Goal: Task Accomplishment & Management: Complete application form

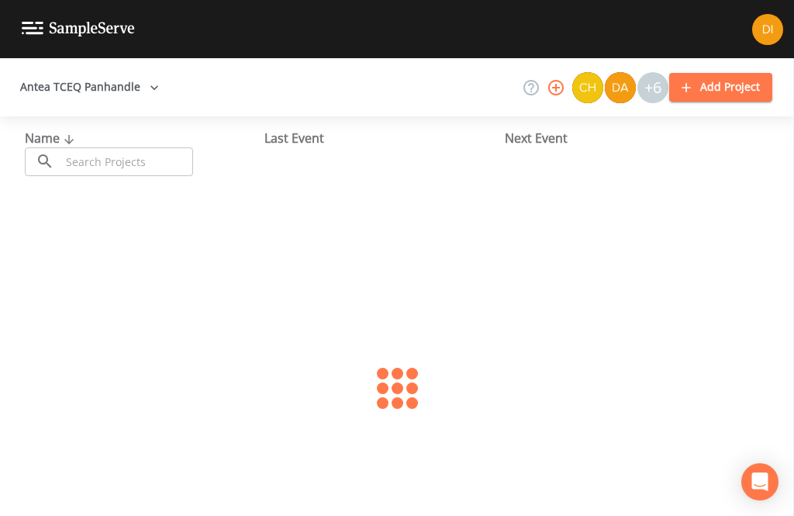
click at [137, 150] on input "text" at bounding box center [126, 161] width 133 height 29
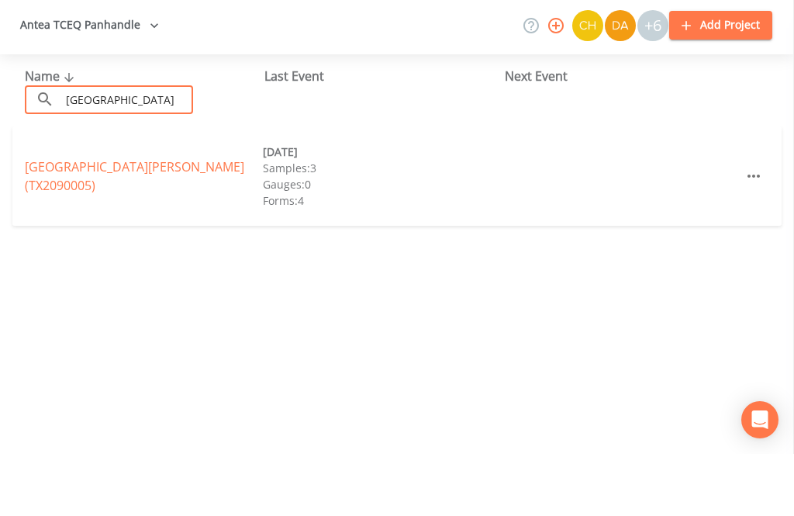
type input "[GEOGRAPHIC_DATA]"
click at [161, 220] on link "[GEOGRAPHIC_DATA][PERSON_NAME] (TX2090005)" at bounding box center [134, 238] width 219 height 36
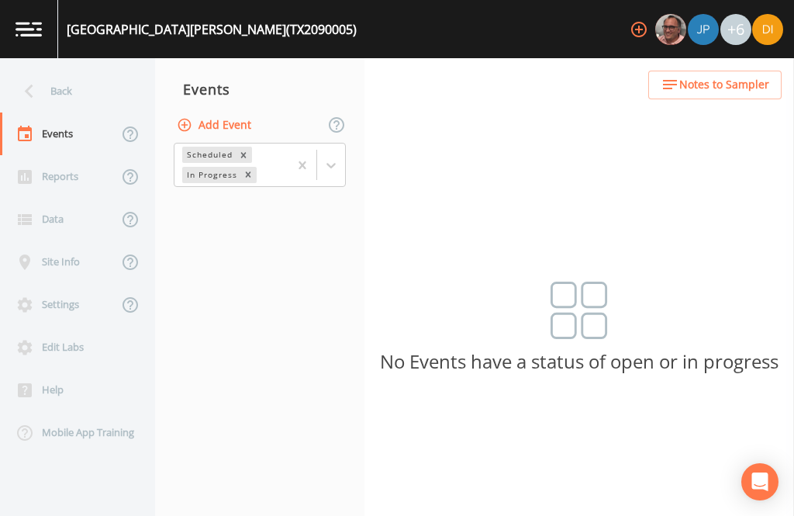
click at [243, 111] on button "Add Event" at bounding box center [216, 125] width 84 height 29
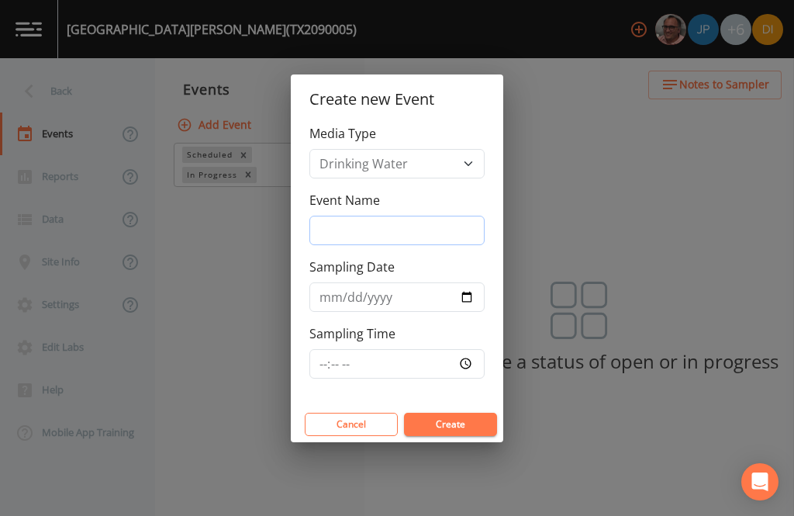
click at [383, 230] on input "Event Name" at bounding box center [396, 230] width 175 height 29
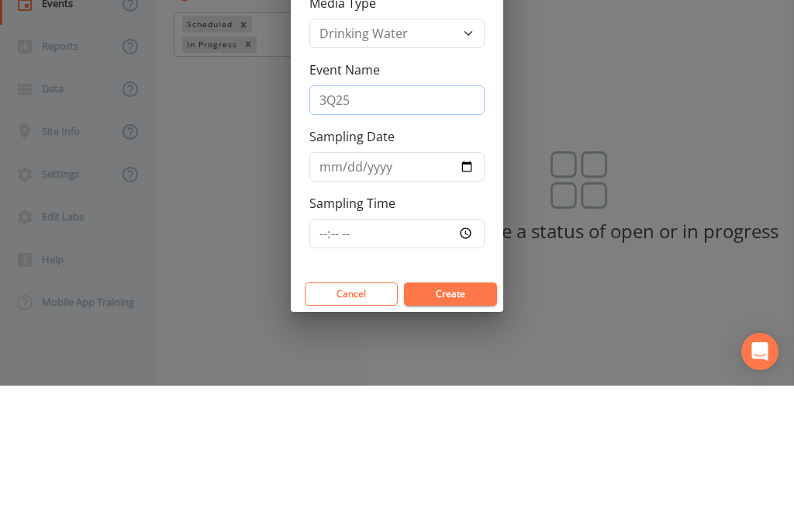
type input "3Q25"
click at [408, 282] on input "Sampling Date" at bounding box center [396, 296] width 175 height 29
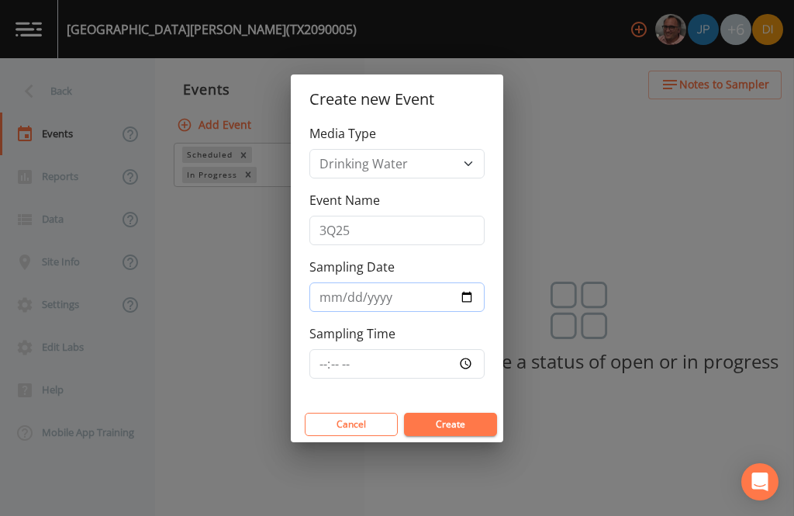
type input "[DATE]"
click at [427, 358] on input "Sampling Time" at bounding box center [396, 363] width 175 height 29
type input "07:30"
click at [462, 422] on button "Create" at bounding box center [450, 424] width 93 height 23
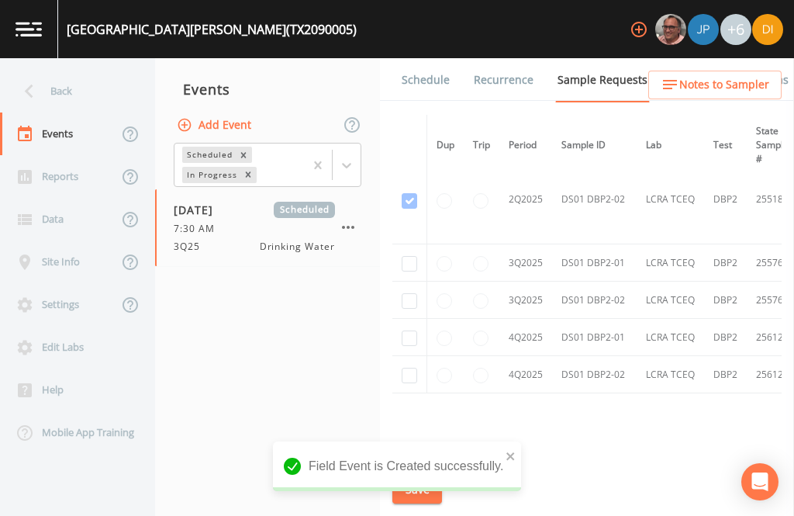
scroll to position [1173, -2]
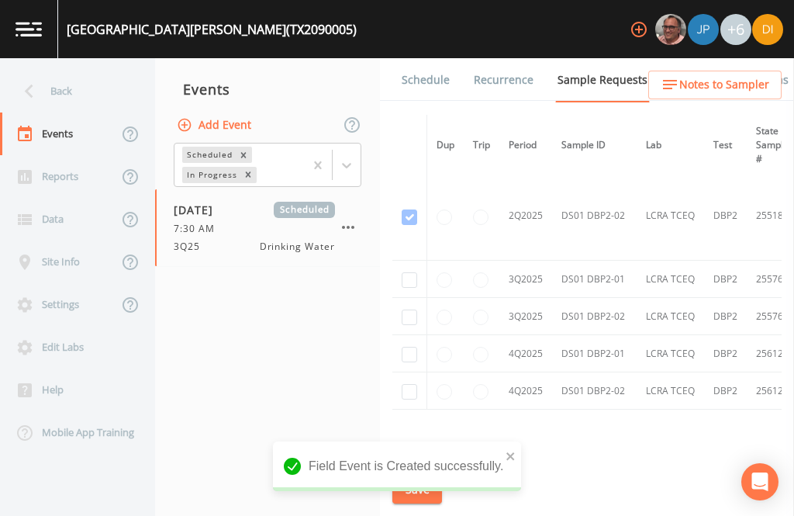
click at [414, 272] on input "checkbox" at bounding box center [410, 280] width 16 height 16
checkbox input "true"
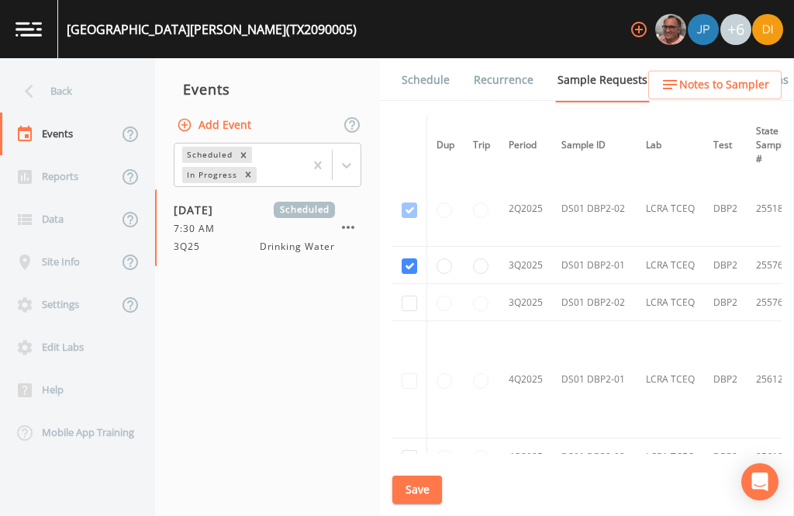
scroll to position [978, 0]
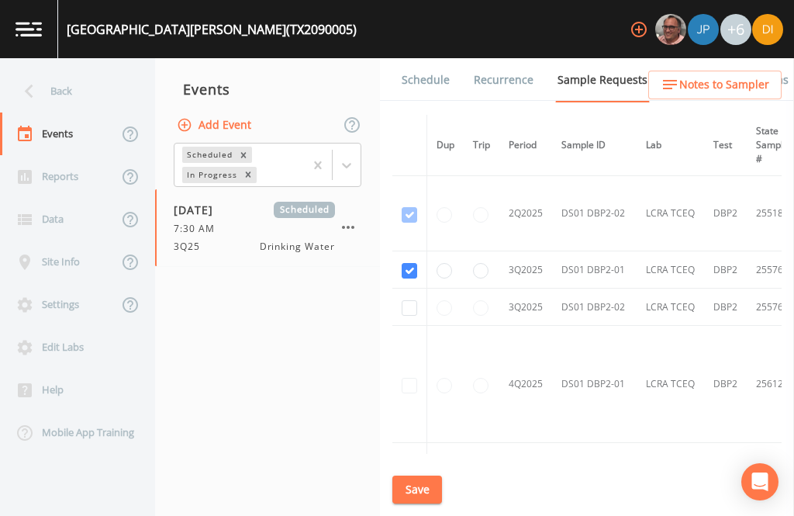
click at [413, 300] on input "checkbox" at bounding box center [410, 308] width 16 height 16
checkbox input "true"
click at [427, 485] on button "Save" at bounding box center [417, 489] width 50 height 29
click at [433, 58] on link "Schedule" at bounding box center [425, 79] width 53 height 43
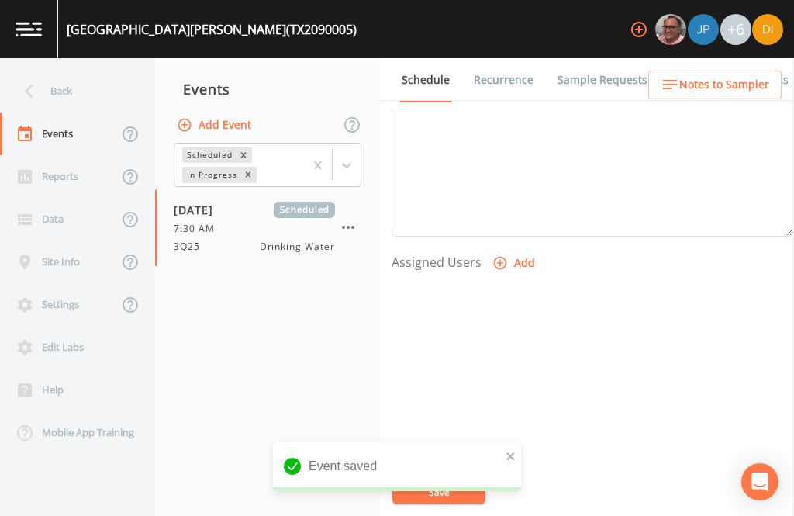
scroll to position [528, 0]
click at [514, 251] on button "Add" at bounding box center [515, 265] width 52 height 29
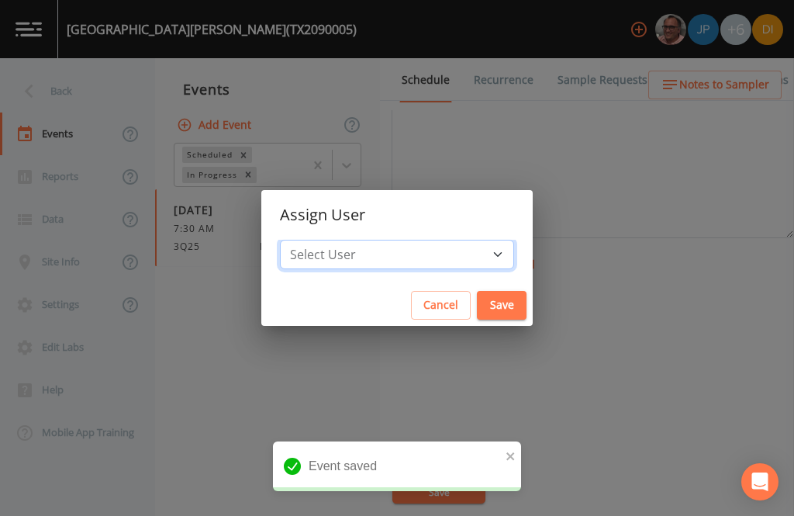
click at [441, 260] on select "Select User [PERSON_NAME] [PERSON_NAME] [PERSON_NAME] [PERSON_NAME] [PERSON_NAM…" at bounding box center [397, 254] width 234 height 29
select select "344ec927-06d4-4db1-b173-80838cd52a46"
click at [477, 302] on button "Save" at bounding box center [502, 305] width 50 height 29
select select
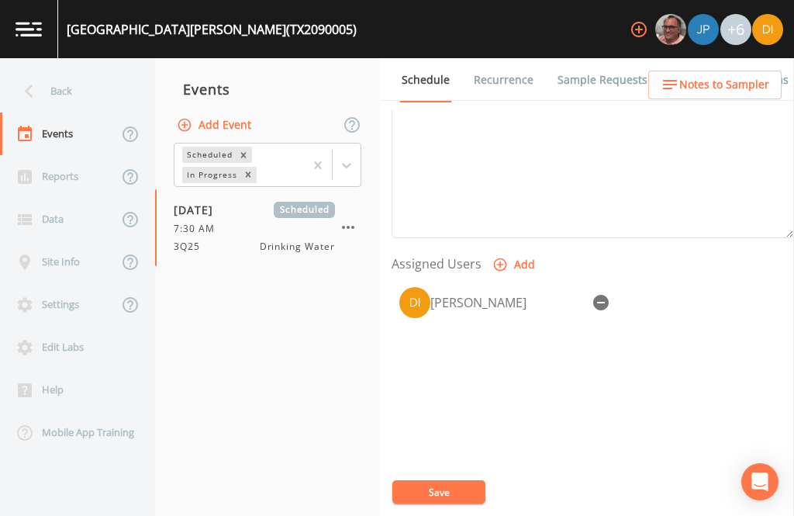
click at [446, 495] on button "Save" at bounding box center [438, 491] width 93 height 23
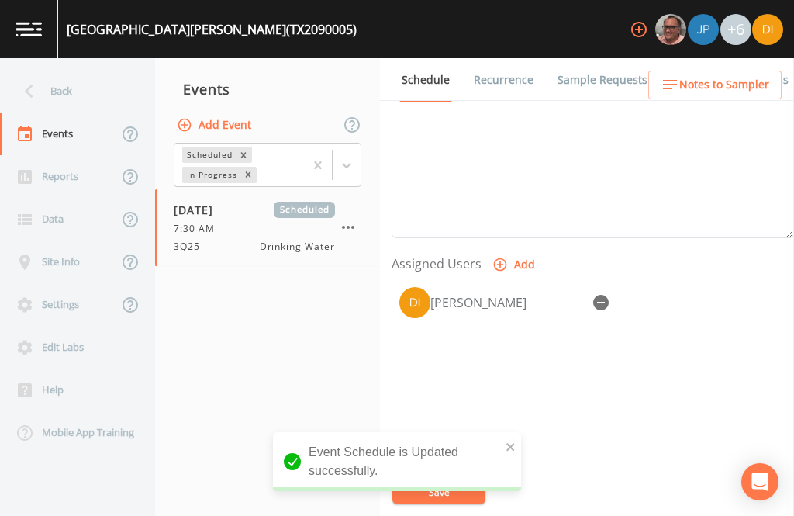
click at [71, 70] on div "Back" at bounding box center [70, 91] width 140 height 43
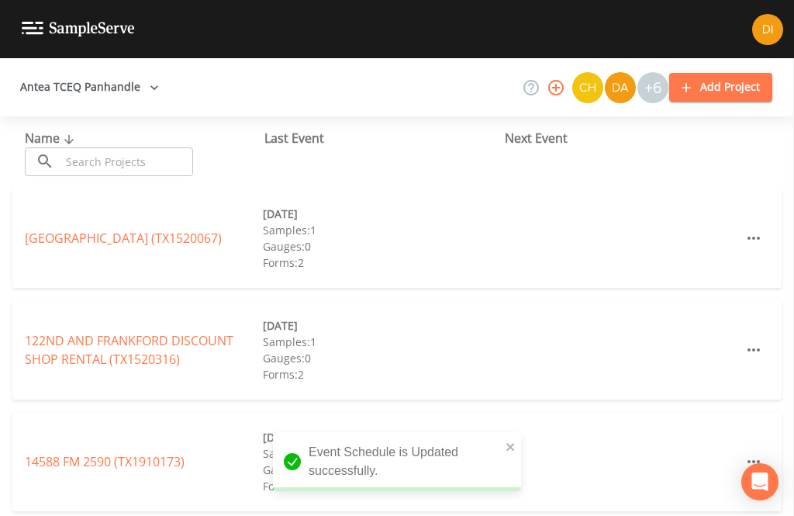
click at [141, 147] on input "text" at bounding box center [126, 161] width 133 height 29
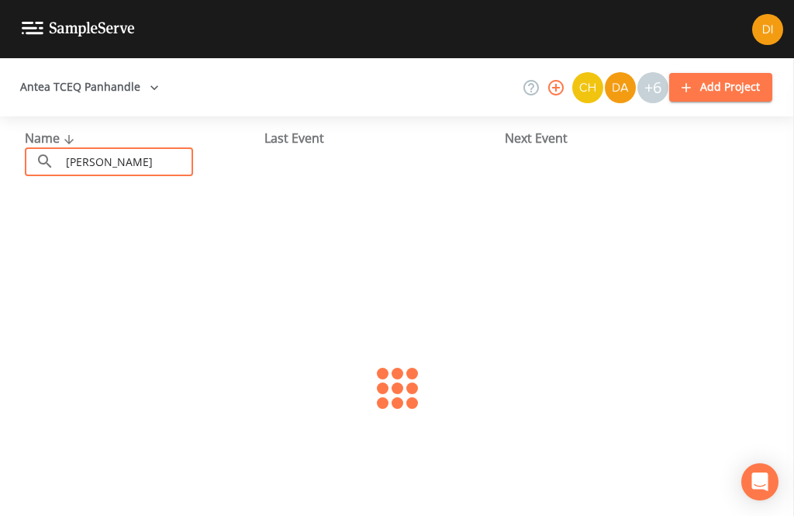
type input "[PERSON_NAME]"
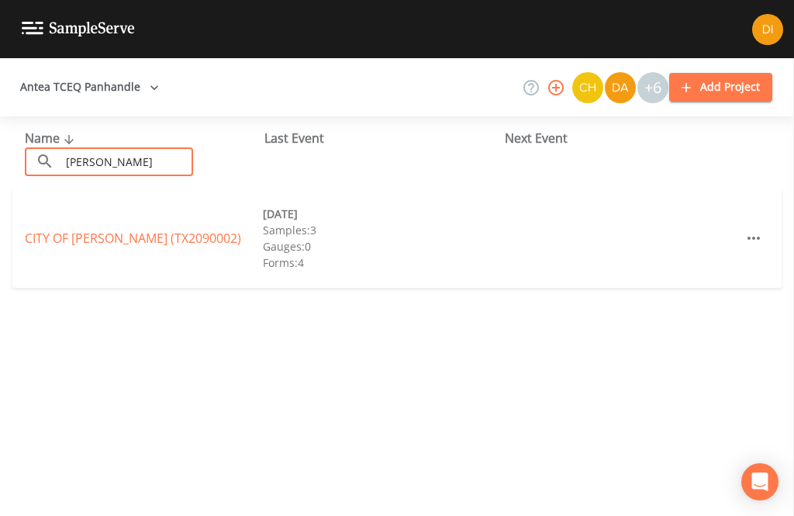
click at [173, 230] on link "CITY OF [GEOGRAPHIC_DATA] (TX2090002)" at bounding box center [133, 238] width 216 height 17
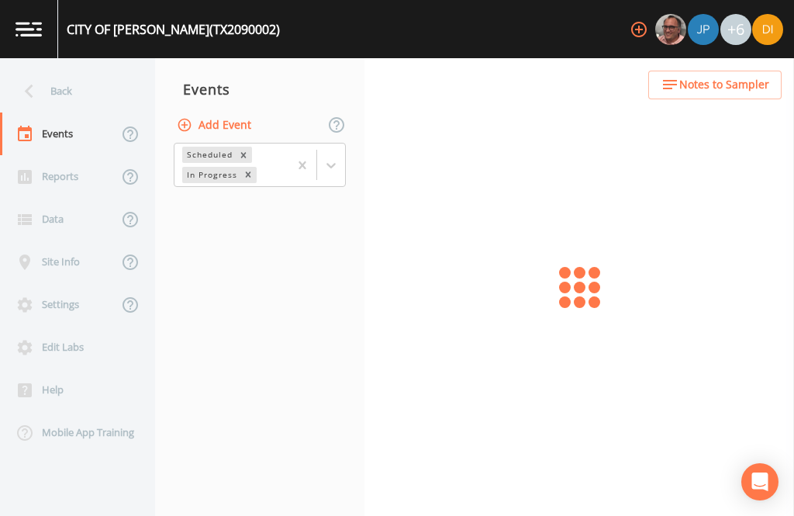
click at [229, 111] on button "Add Event" at bounding box center [216, 125] width 84 height 29
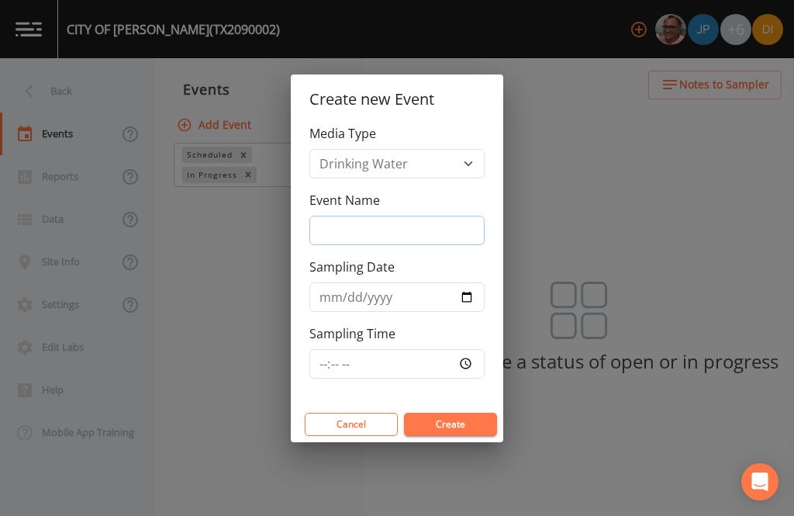
click at [408, 240] on input "Event Name" at bounding box center [396, 230] width 175 height 29
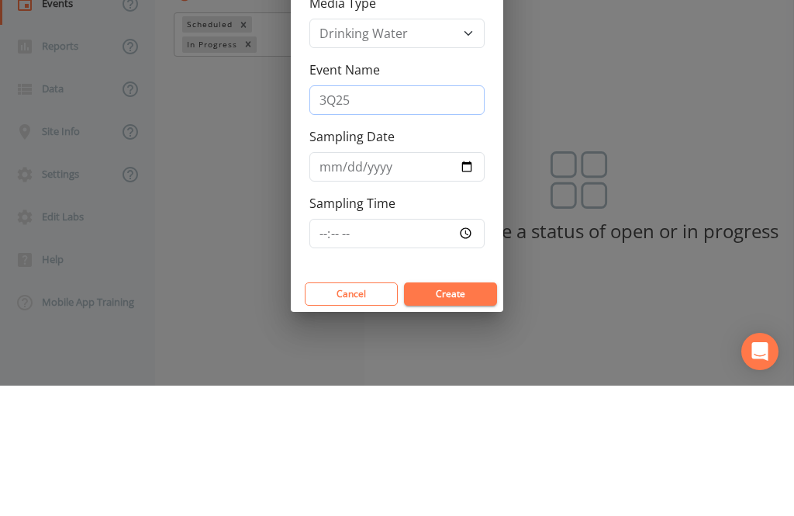
type input "3Q25"
click at [437, 282] on input "Sampling Date" at bounding box center [396, 296] width 175 height 29
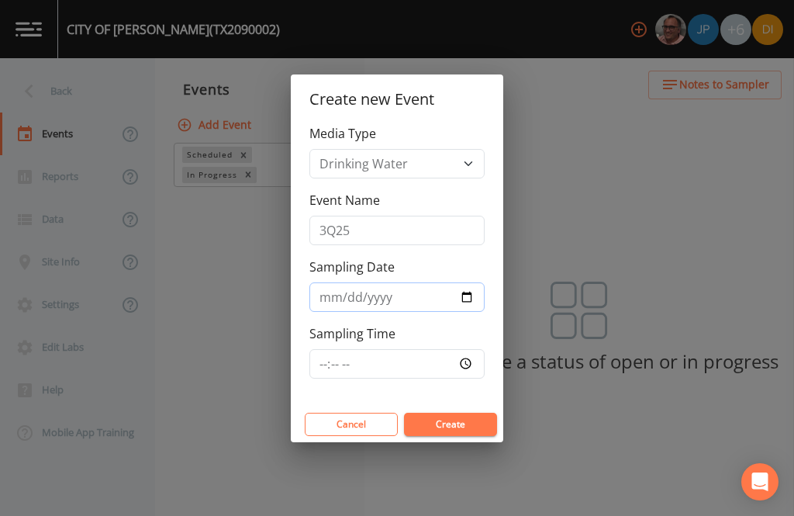
type input "[DATE]"
click at [423, 361] on input "Sampling Time" at bounding box center [396, 363] width 175 height 29
type input "08:30"
click at [467, 427] on button "Create" at bounding box center [450, 424] width 93 height 23
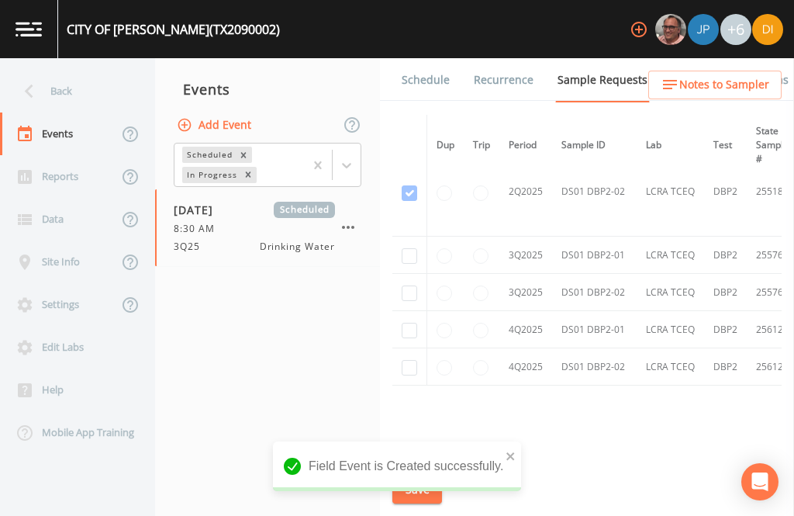
scroll to position [1187, -1]
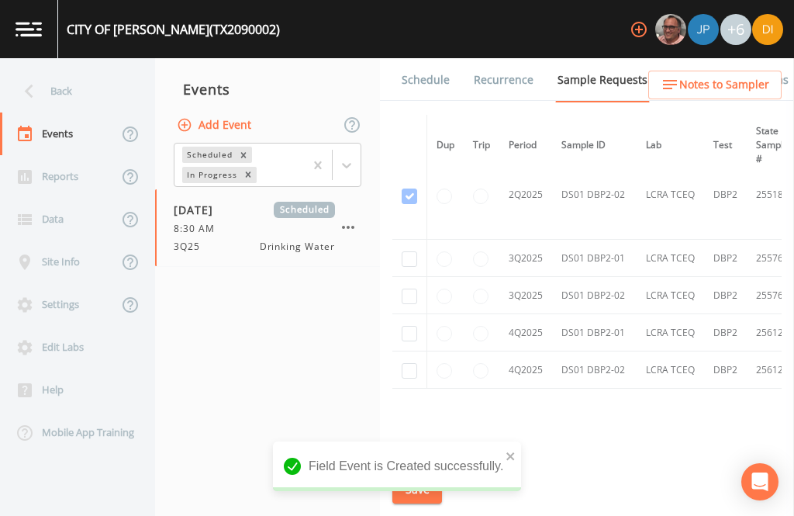
click at [408, 251] on input "checkbox" at bounding box center [410, 259] width 16 height 16
checkbox input "true"
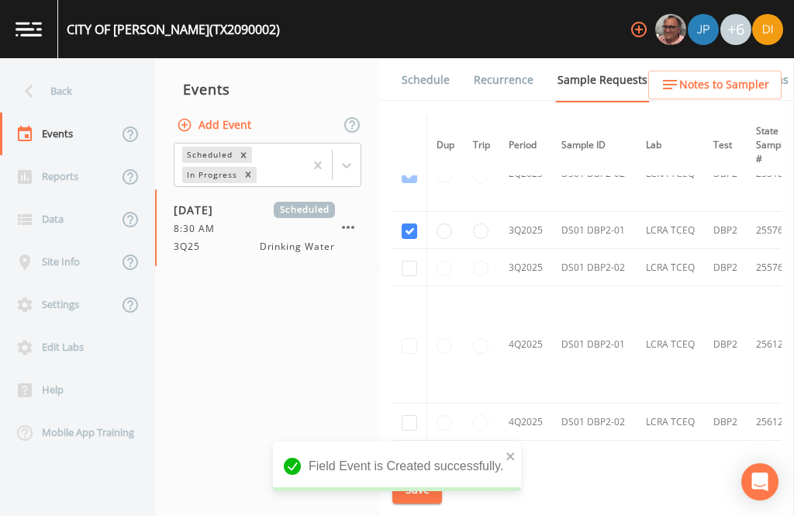
scroll to position [1016, 0]
click at [416, 262] on input "checkbox" at bounding box center [410, 270] width 16 height 16
checkbox input "true"
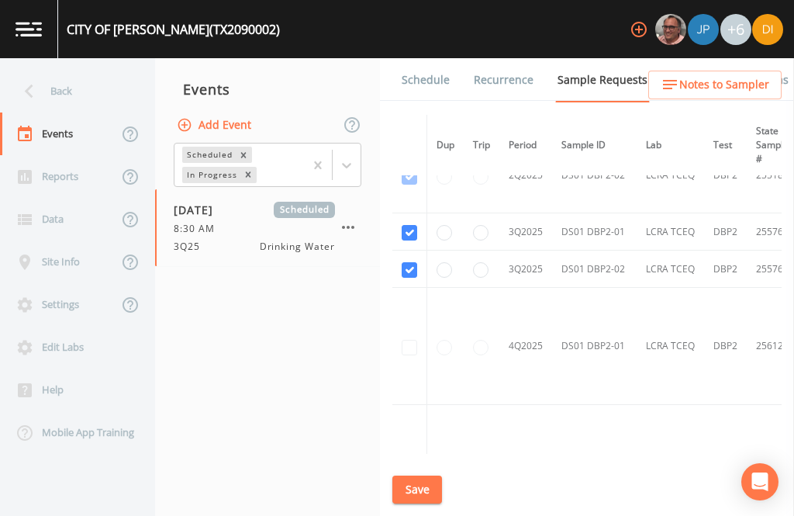
click at [420, 491] on button "Save" at bounding box center [417, 489] width 50 height 29
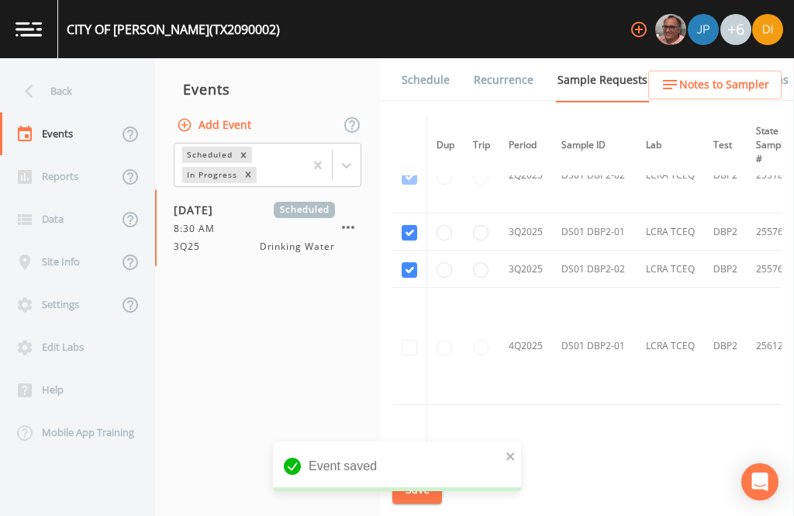
click at [431, 58] on link "Schedule" at bounding box center [425, 79] width 53 height 43
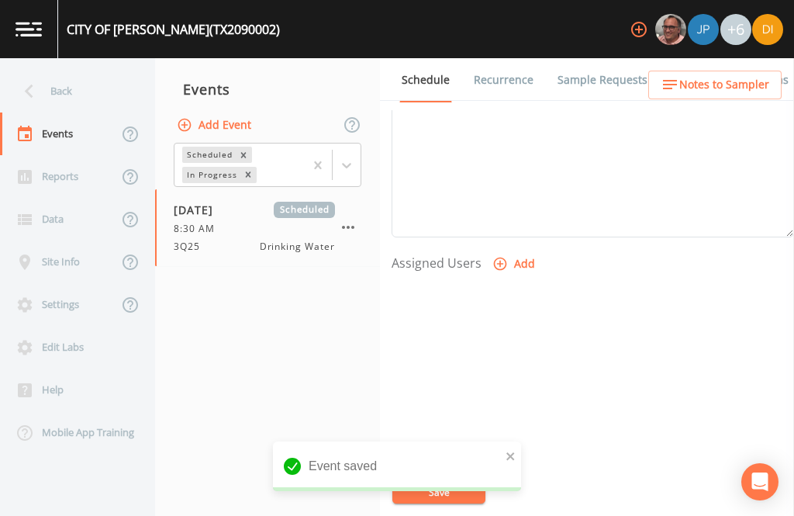
scroll to position [528, 0]
click at [515, 251] on button "Add" at bounding box center [515, 265] width 52 height 29
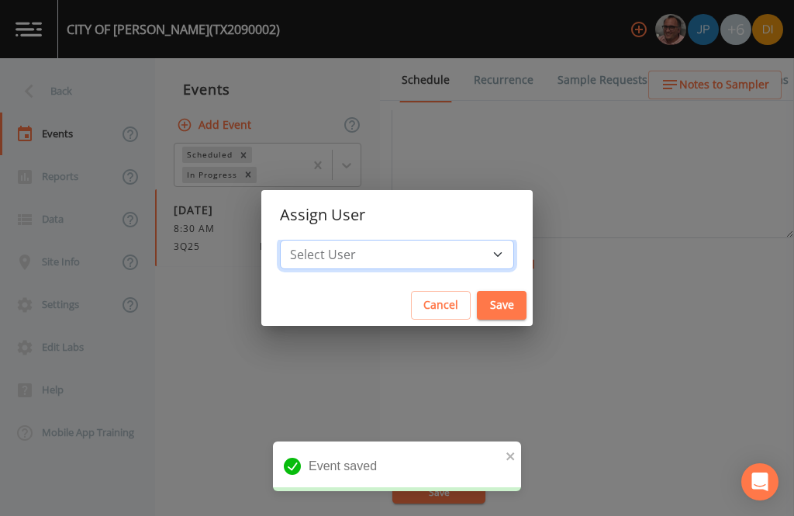
click at [448, 249] on select "Select User [PERSON_NAME] [PERSON_NAME] [PERSON_NAME] [PERSON_NAME] [PERSON_NAM…" at bounding box center [397, 254] width 234 height 29
select select "344ec927-06d4-4db1-b173-80838cd52a46"
click at [477, 302] on button "Save" at bounding box center [502, 305] width 50 height 29
select select
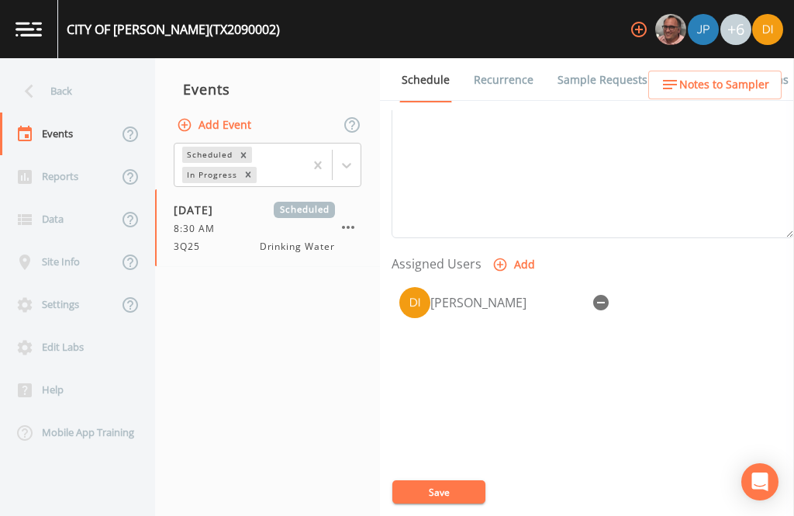
click at [455, 483] on button "Save" at bounding box center [438, 491] width 93 height 23
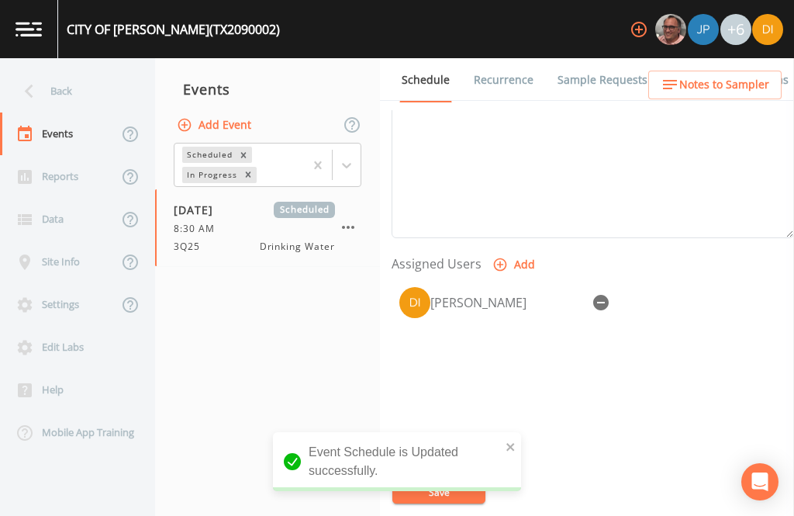
click at [78, 70] on div "Back" at bounding box center [70, 91] width 140 height 43
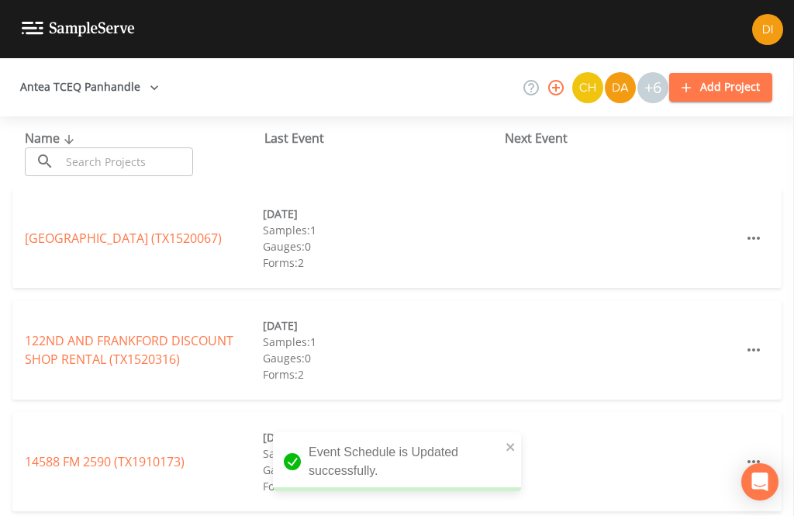
click at [150, 147] on input "text" at bounding box center [126, 161] width 133 height 29
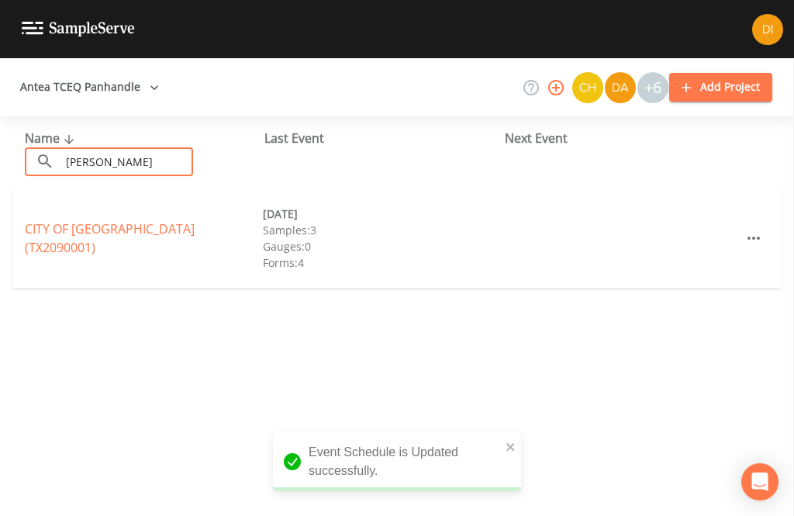
type input "[GEOGRAPHIC_DATA]"
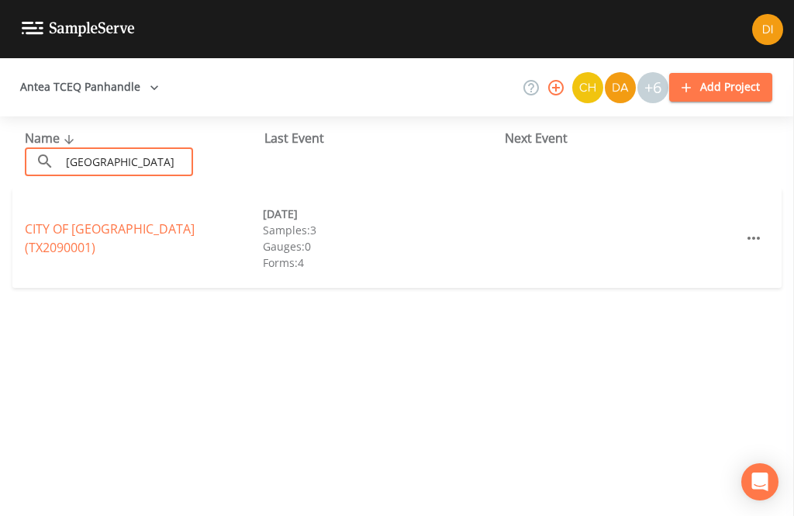
click at [154, 220] on link "CITY OF [GEOGRAPHIC_DATA] (TX2090001)" at bounding box center [110, 238] width 170 height 36
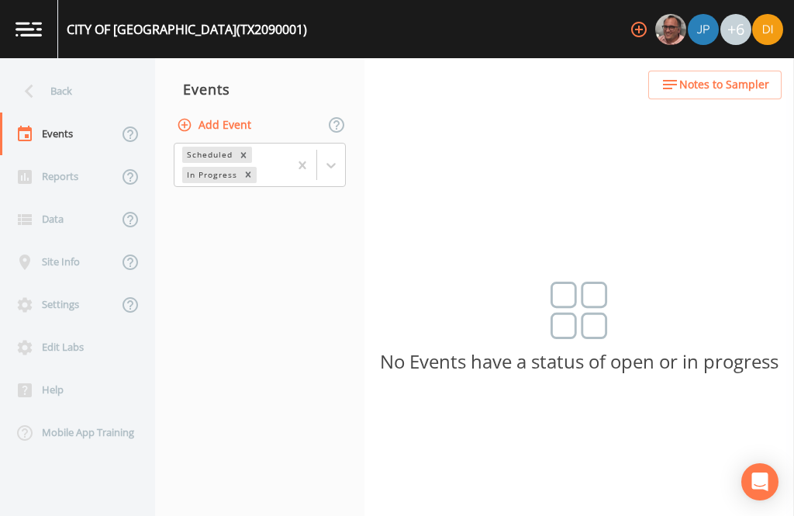
click at [234, 111] on button "Add Event" at bounding box center [216, 125] width 84 height 29
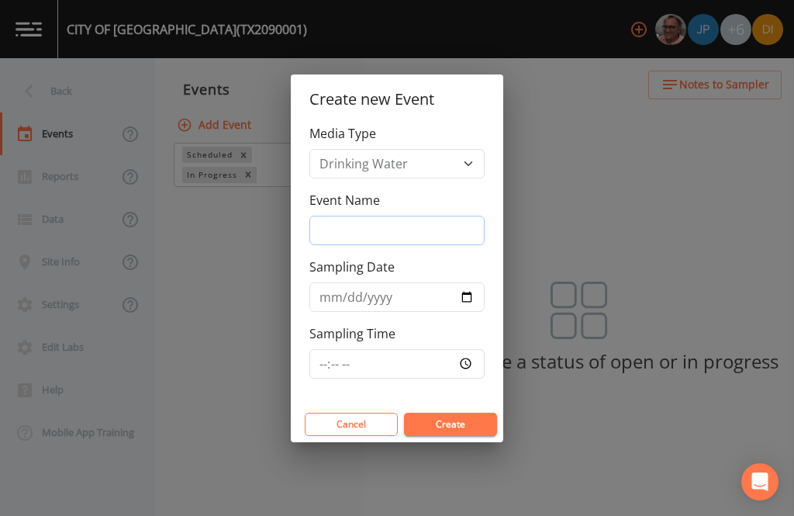
click at [427, 224] on input "Event Name" at bounding box center [396, 230] width 175 height 29
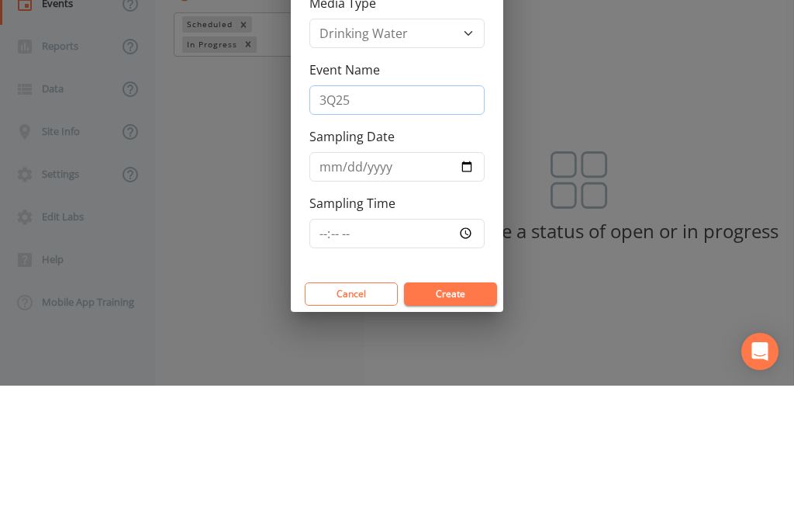
type input "3Q25"
click at [423, 282] on input "Sampling Date" at bounding box center [396, 296] width 175 height 29
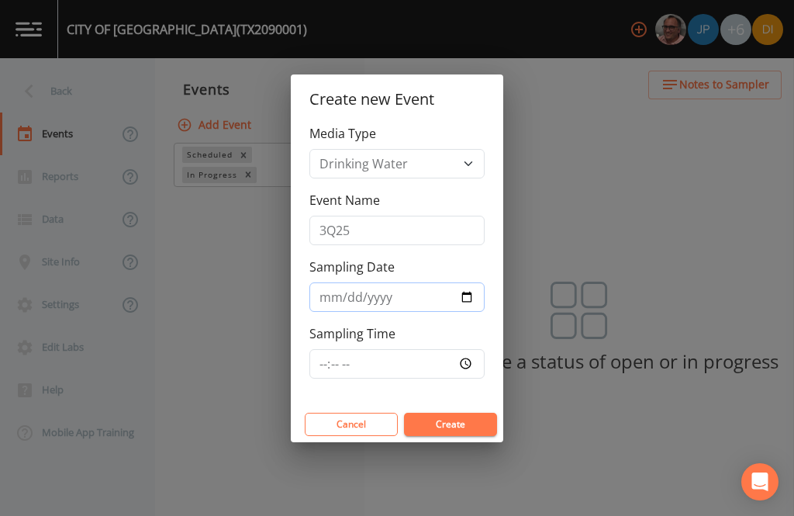
type input "[DATE]"
click at [431, 361] on input "Sampling Time" at bounding box center [396, 363] width 175 height 29
type input "09:30"
click at [455, 422] on button "Create" at bounding box center [450, 424] width 93 height 23
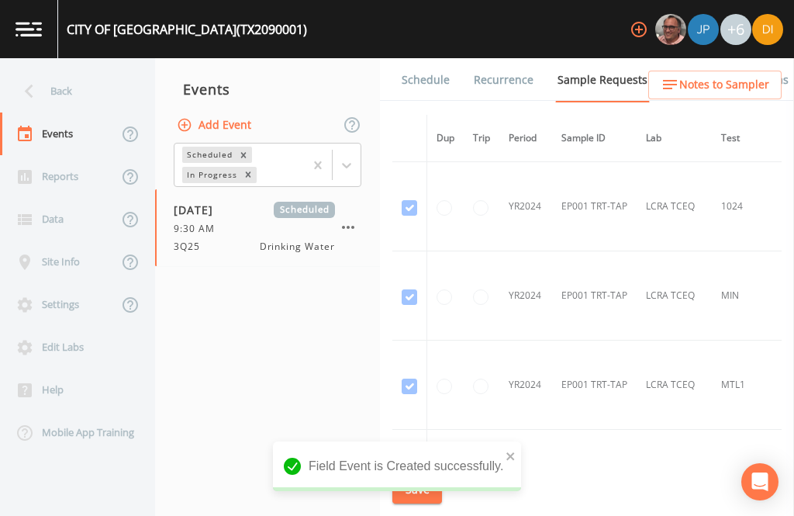
click at [429, 58] on link "Schedule" at bounding box center [425, 79] width 53 height 43
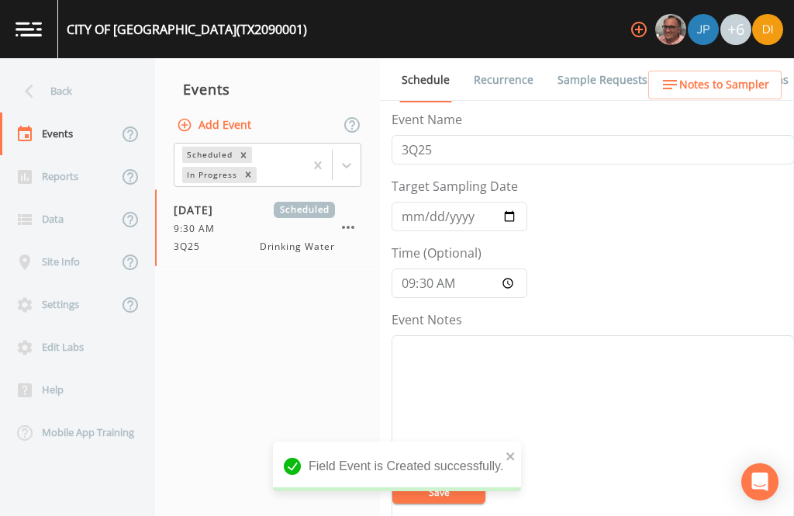
click at [620, 58] on link "Sample Requests" at bounding box center [602, 79] width 95 height 43
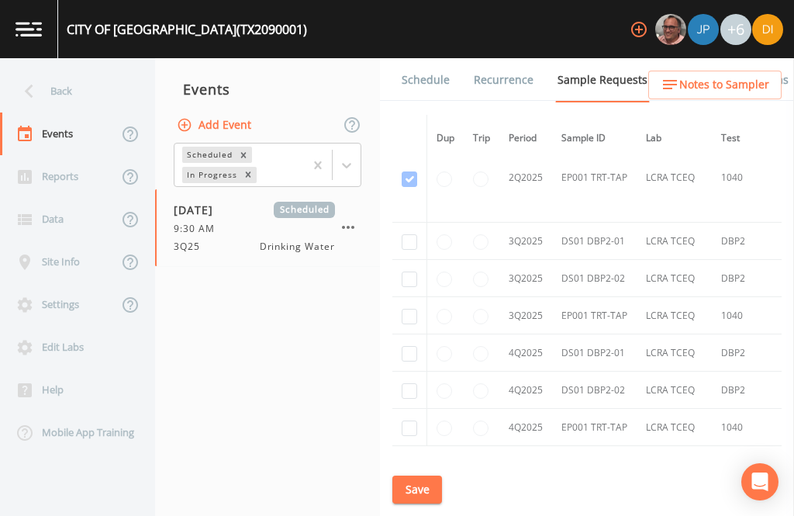
scroll to position [2836, -1]
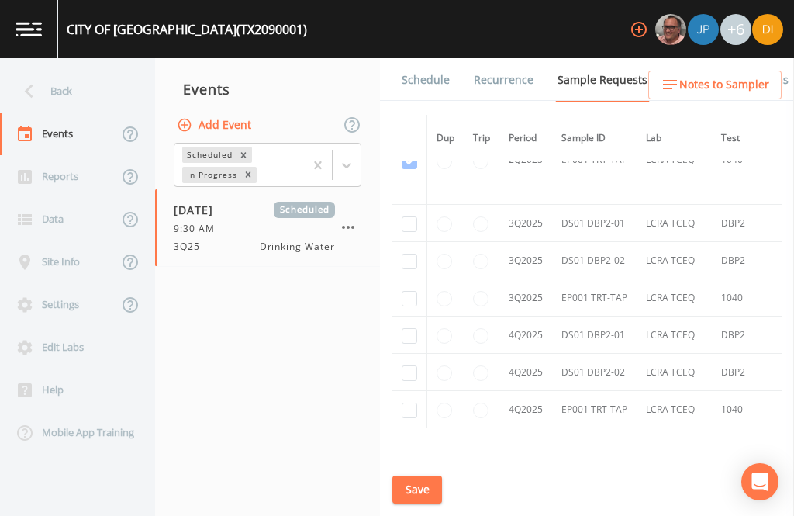
click at [408, 306] on input "checkbox" at bounding box center [410, 299] width 16 height 16
checkbox input "true"
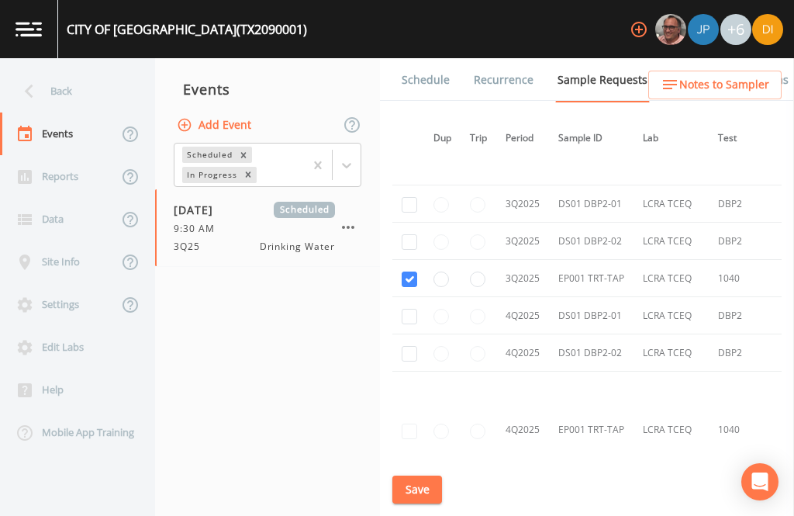
scroll to position [2501, 5]
click at [404, 235] on input "checkbox" at bounding box center [410, 243] width 16 height 16
checkbox input "true"
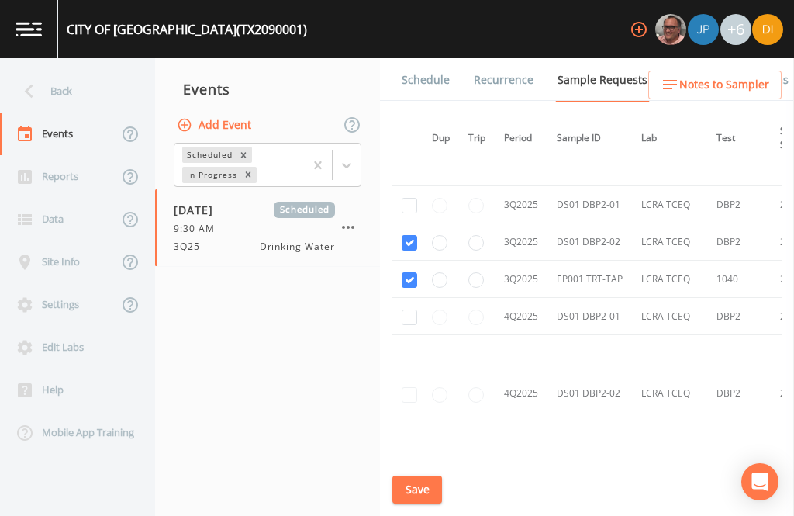
click at [410, 198] on input "checkbox" at bounding box center [410, 206] width 16 height 16
checkbox input "true"
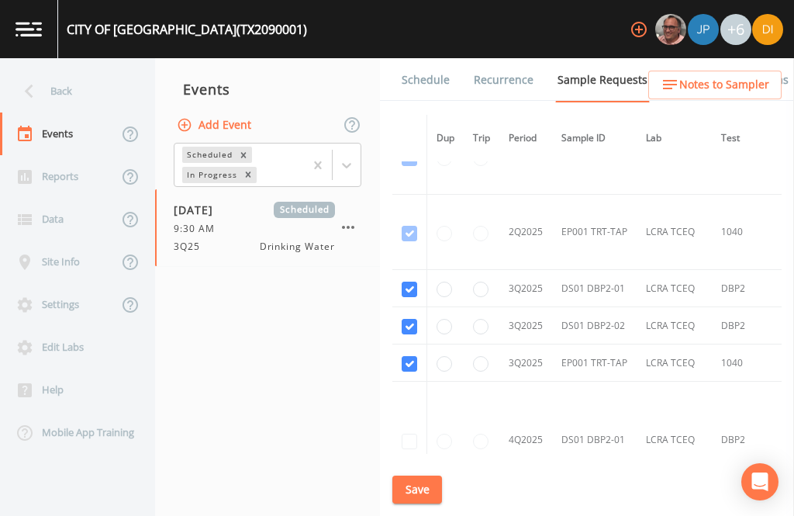
scroll to position [2422, -1]
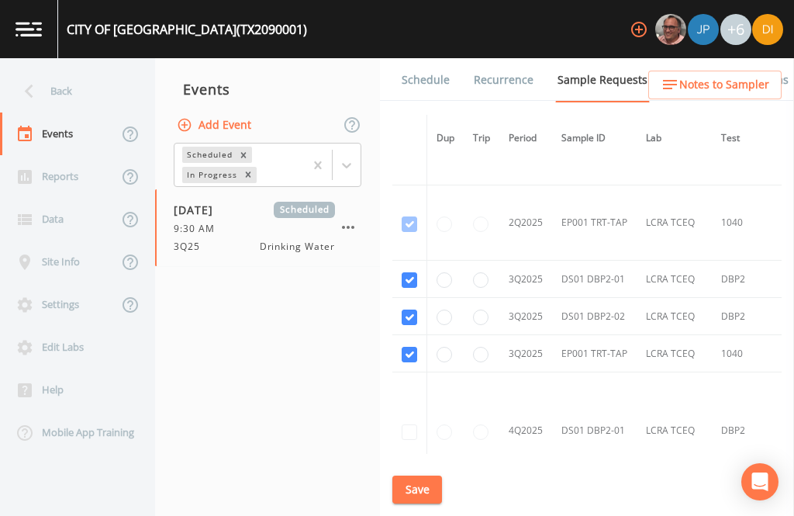
click at [427, 482] on button "Save" at bounding box center [417, 489] width 50 height 29
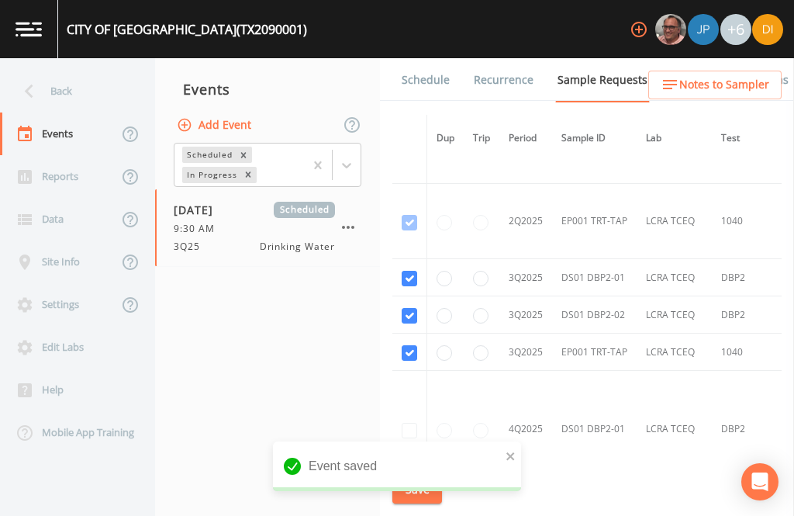
click at [420, 58] on link "Schedule" at bounding box center [425, 79] width 53 height 43
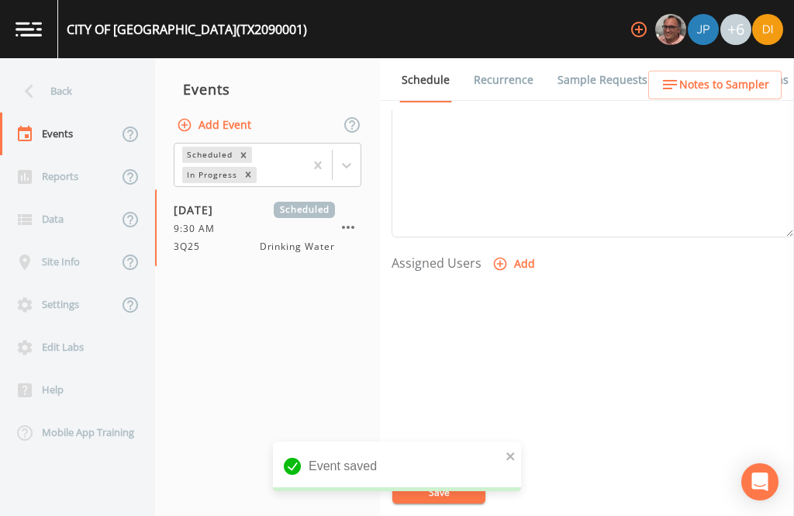
click at [516, 250] on button "Add" at bounding box center [515, 264] width 52 height 29
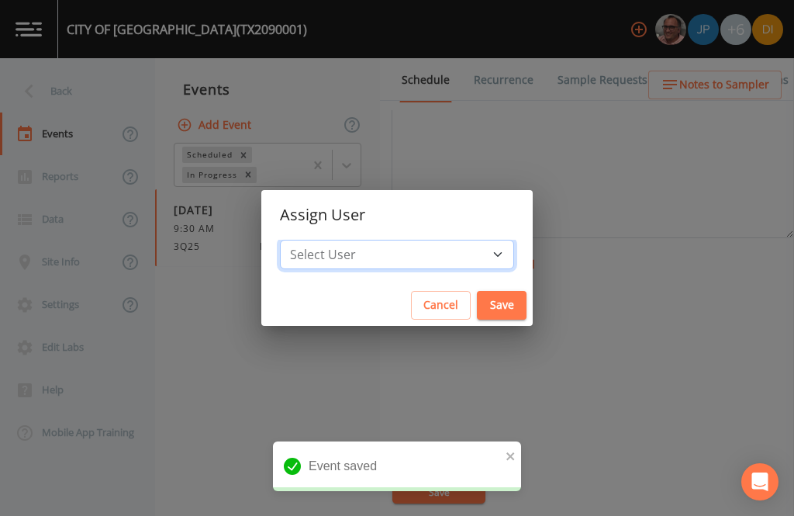
click at [445, 251] on select "Select User [PERSON_NAME] [PERSON_NAME] [PERSON_NAME] [PERSON_NAME] [PERSON_NAM…" at bounding box center [397, 254] width 234 height 29
select select "344ec927-06d4-4db1-b173-80838cd52a46"
click at [477, 299] on button "Save" at bounding box center [502, 305] width 50 height 29
select select
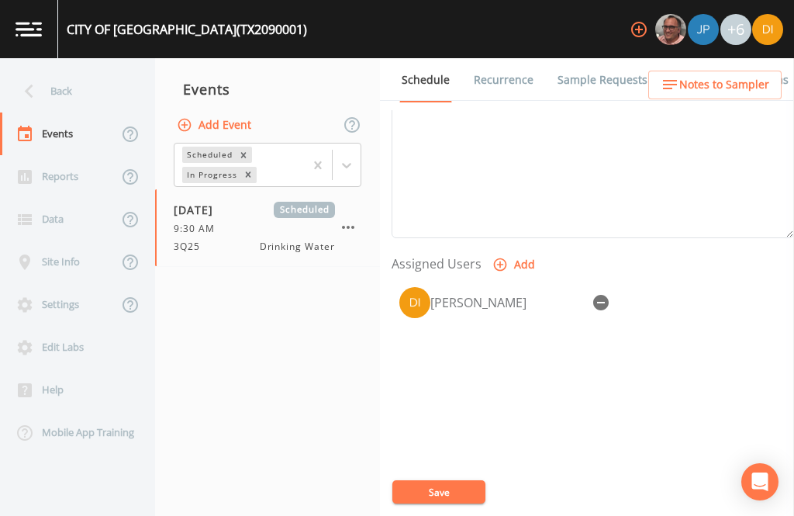
click at [455, 486] on button "Save" at bounding box center [438, 491] width 93 height 23
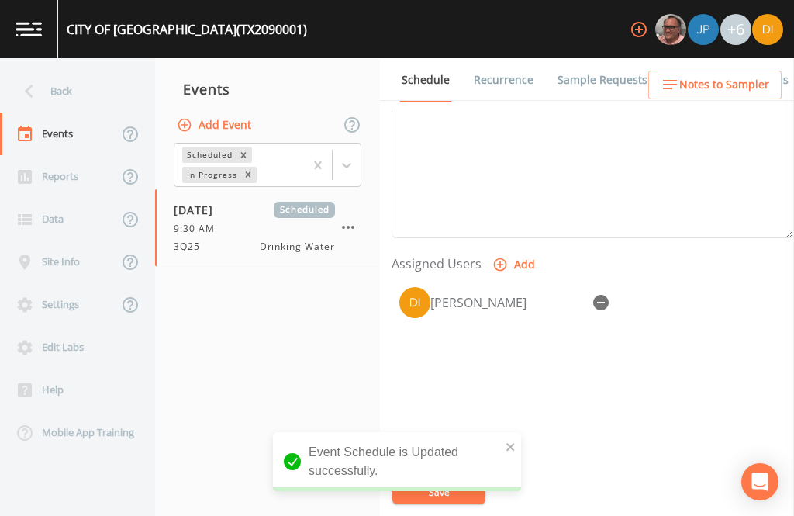
click at [71, 70] on div "Back" at bounding box center [70, 91] width 140 height 43
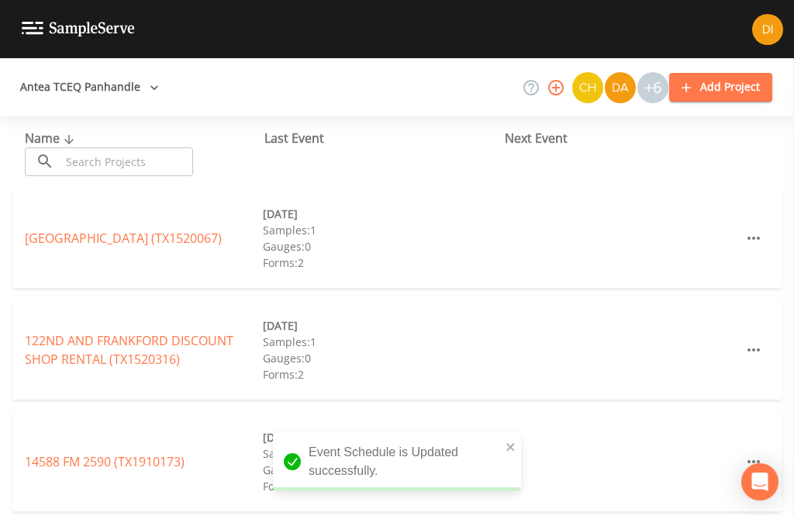
click at [140, 147] on input "text" at bounding box center [126, 161] width 133 height 29
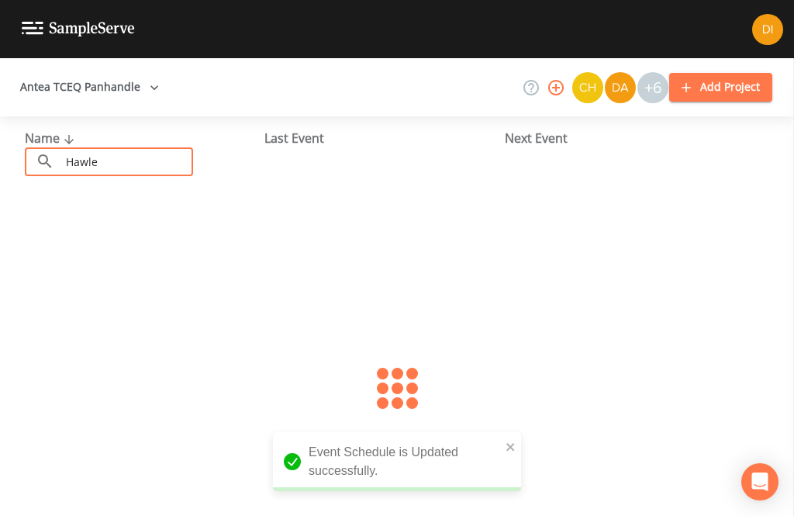
type input "[PERSON_NAME]"
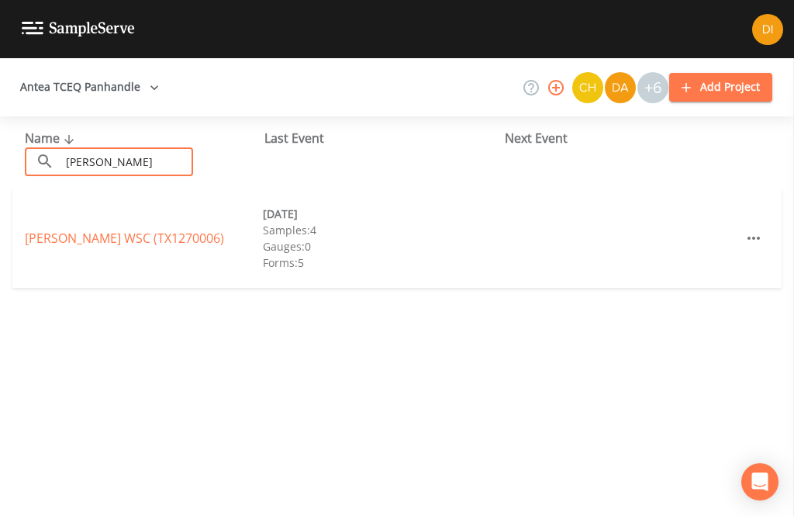
click at [167, 230] on link "[PERSON_NAME] WSC (TX1270006)" at bounding box center [124, 238] width 199 height 17
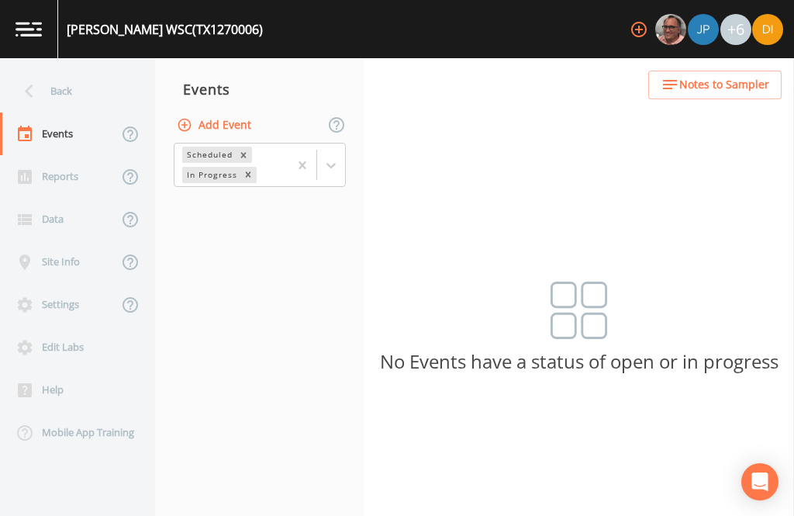
click at [244, 111] on button "Add Event" at bounding box center [216, 125] width 84 height 29
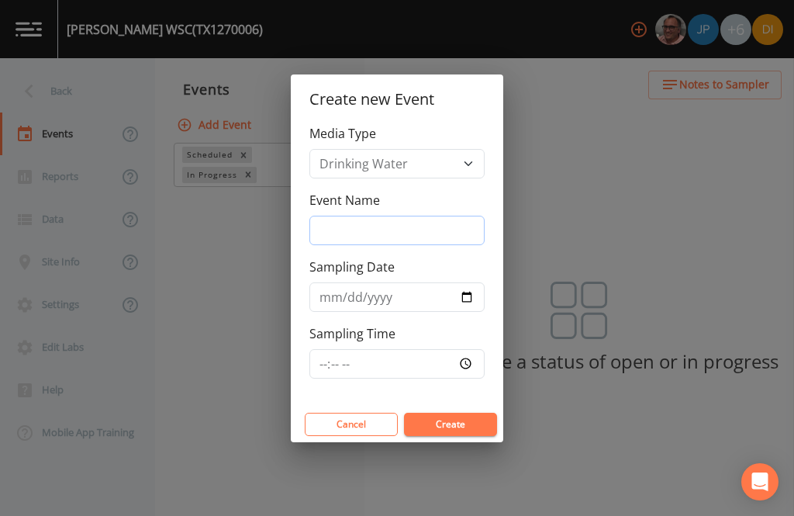
click at [441, 224] on input "Event Name" at bounding box center [396, 230] width 175 height 29
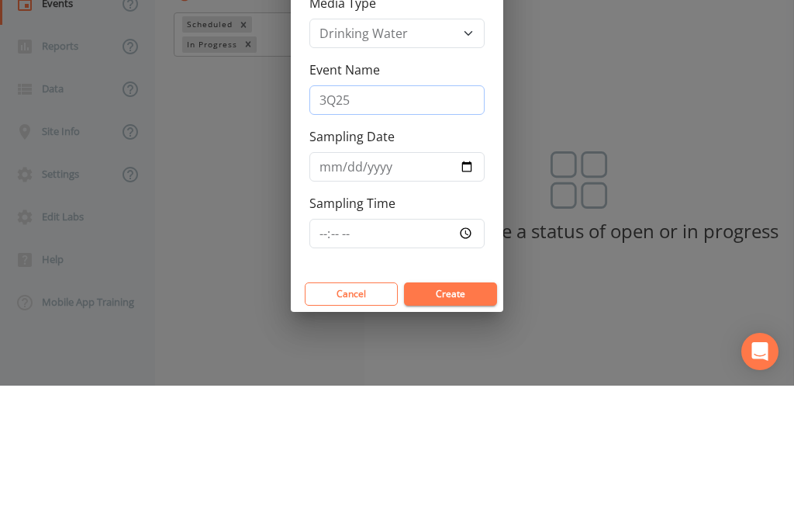
type input "3Q25"
click at [441, 282] on input "Sampling Date" at bounding box center [396, 296] width 175 height 29
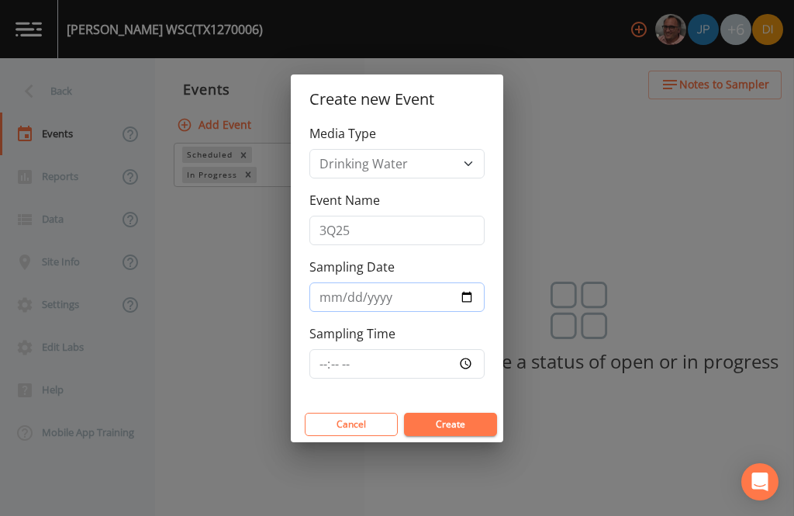
type input "[DATE]"
click at [437, 358] on input "Sampling Time" at bounding box center [396, 363] width 175 height 29
type input "11:00"
click at [482, 423] on button "Create" at bounding box center [450, 424] width 93 height 23
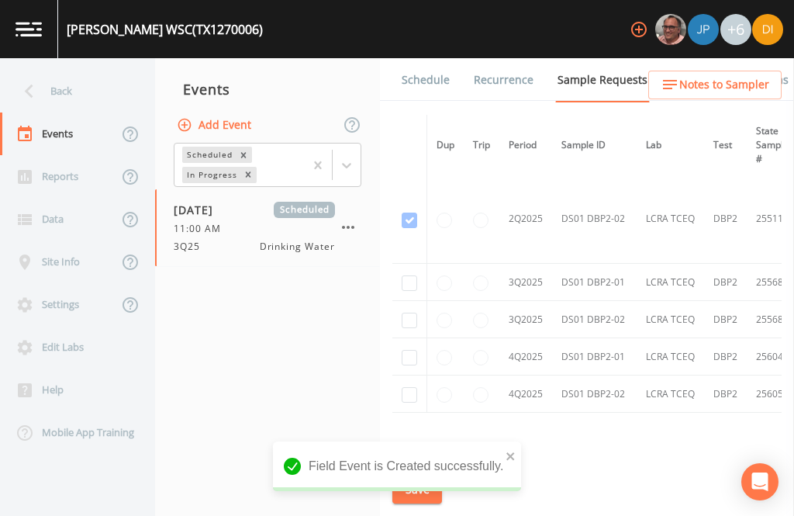
scroll to position [1696, -1]
click at [410, 275] on input "checkbox" at bounding box center [410, 283] width 16 height 16
checkbox input "true"
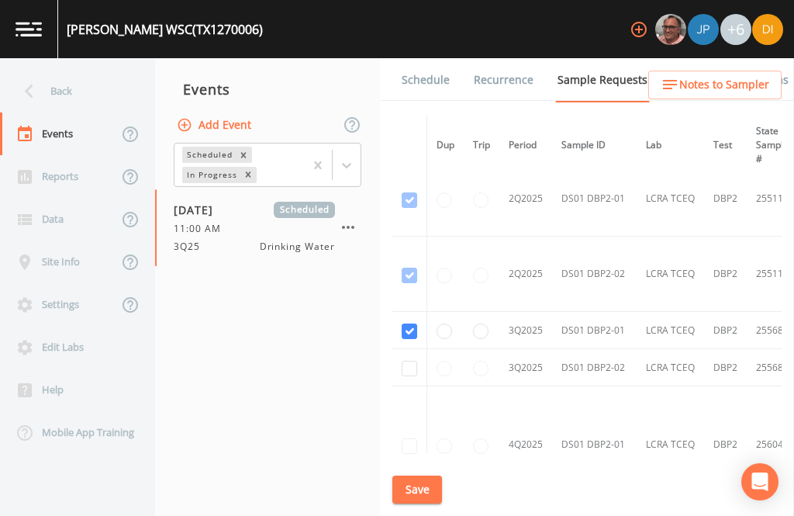
scroll to position [1369, 0]
click at [408, 361] on input "checkbox" at bounding box center [410, 369] width 16 height 16
checkbox input "true"
click at [419, 492] on button "Save" at bounding box center [417, 489] width 50 height 29
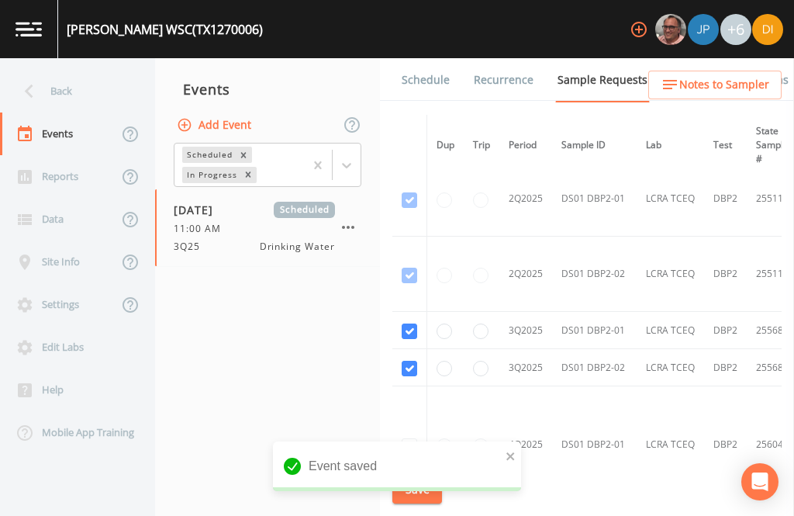
click at [432, 58] on link "Schedule" at bounding box center [425, 79] width 53 height 43
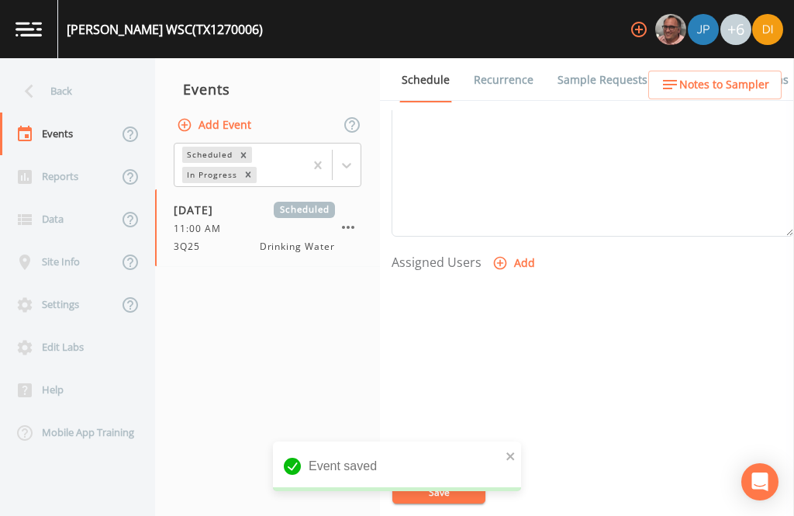
scroll to position [528, 0]
click at [517, 251] on button "Add" at bounding box center [515, 265] width 52 height 29
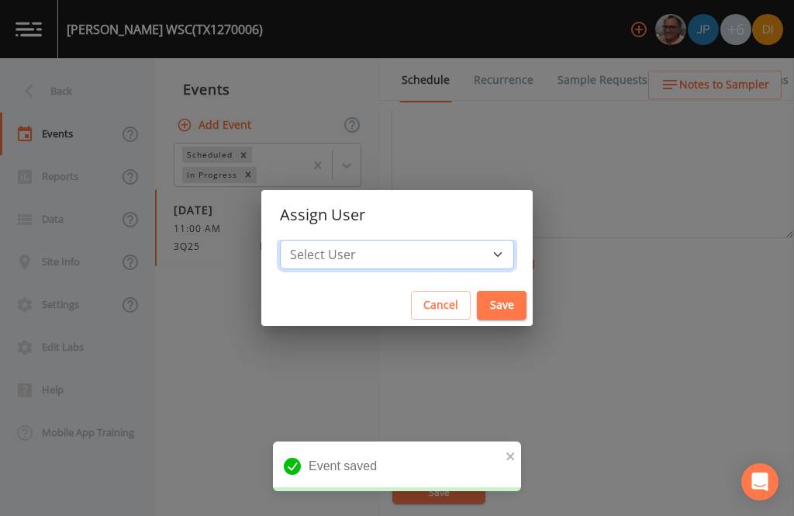
click at [436, 253] on select "Select User [PERSON_NAME] [PERSON_NAME] [PERSON_NAME] [PERSON_NAME] [PERSON_NAM…" at bounding box center [397, 254] width 234 height 29
select select "344ec927-06d4-4db1-b173-80838cd52a46"
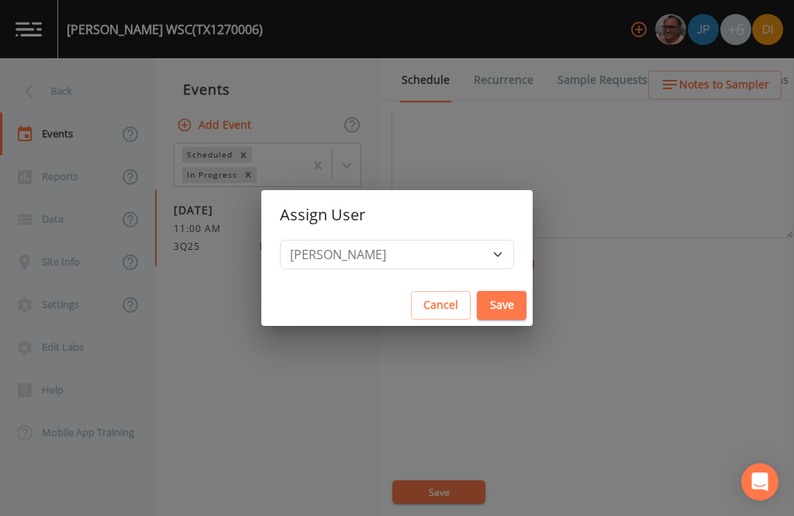
click at [477, 301] on button "Save" at bounding box center [502, 305] width 50 height 29
select select
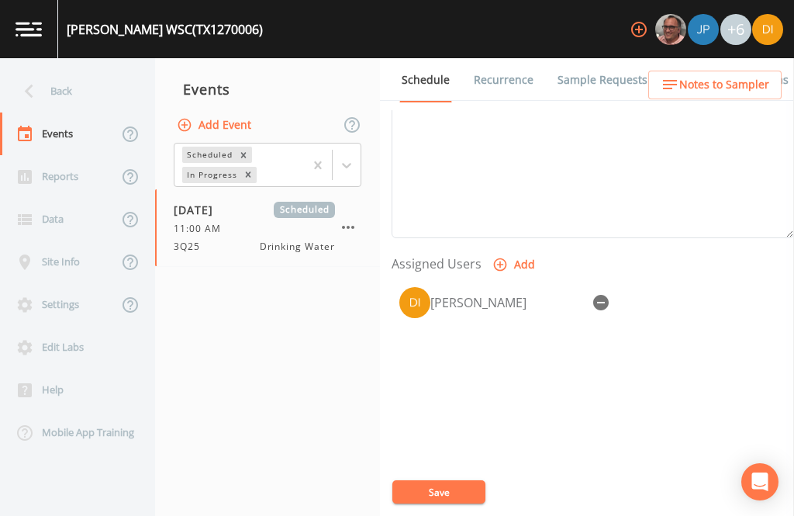
click at [449, 495] on button "Save" at bounding box center [438, 491] width 93 height 23
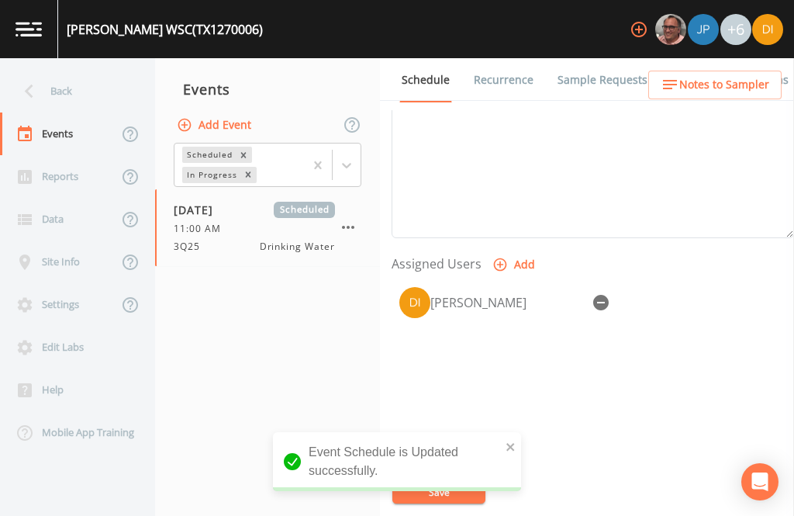
click at [81, 70] on div "Back" at bounding box center [70, 91] width 140 height 43
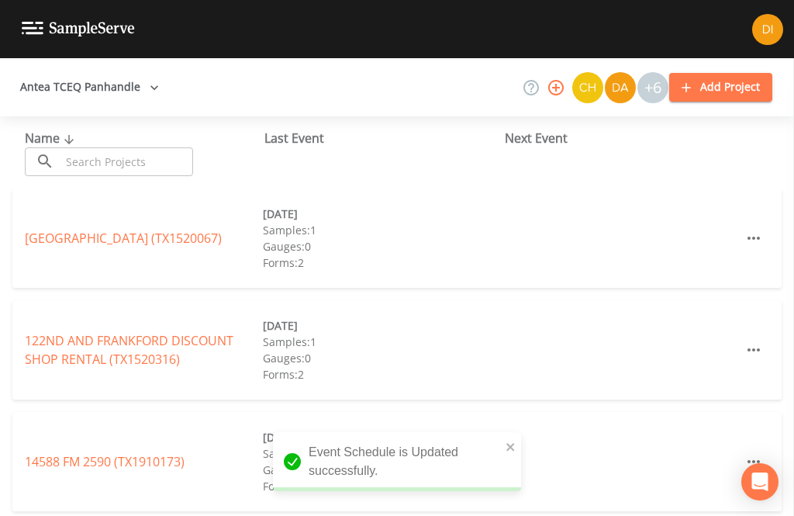
click at [128, 147] on input "text" at bounding box center [126, 161] width 133 height 29
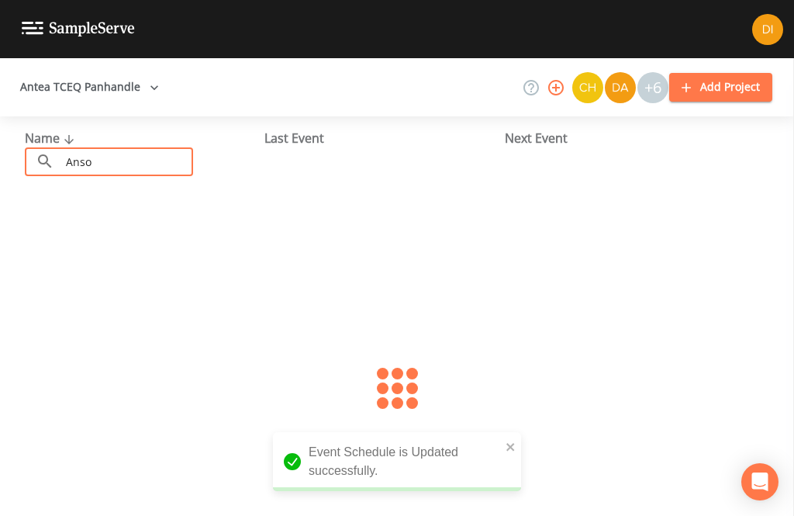
type input "Anson"
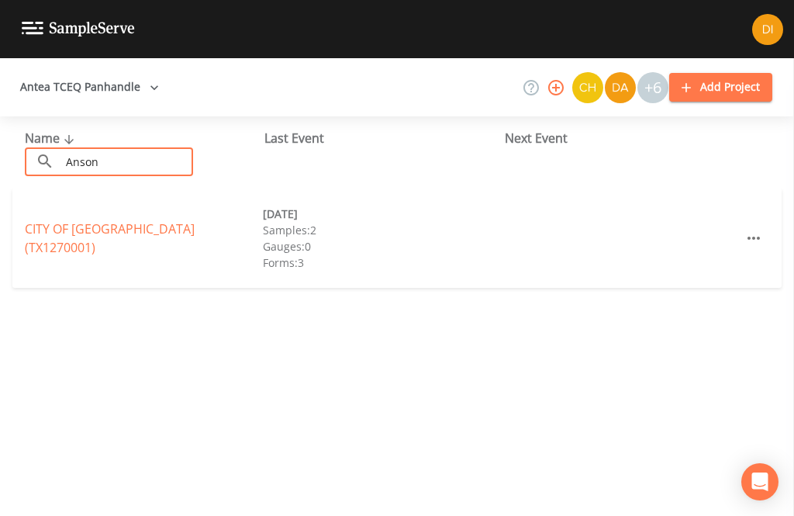
click at [157, 220] on link "CITY OF [GEOGRAPHIC_DATA] (TX1270001)" at bounding box center [110, 238] width 170 height 36
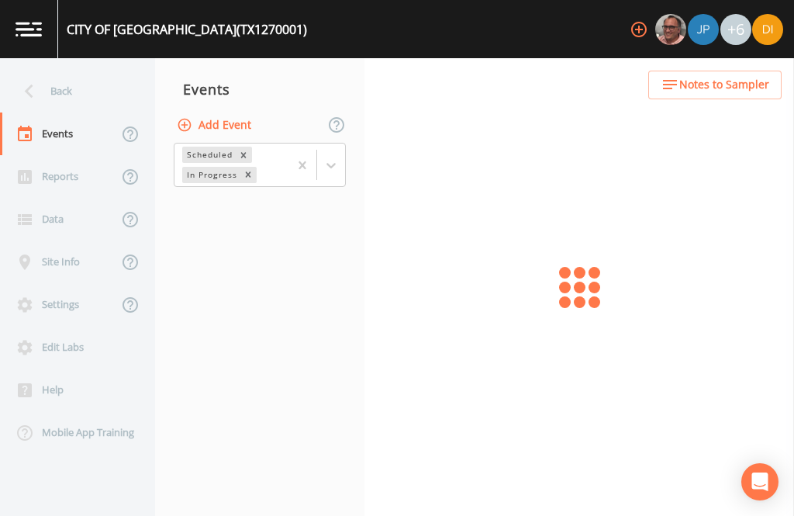
click at [237, 111] on button "Add Event" at bounding box center [216, 125] width 84 height 29
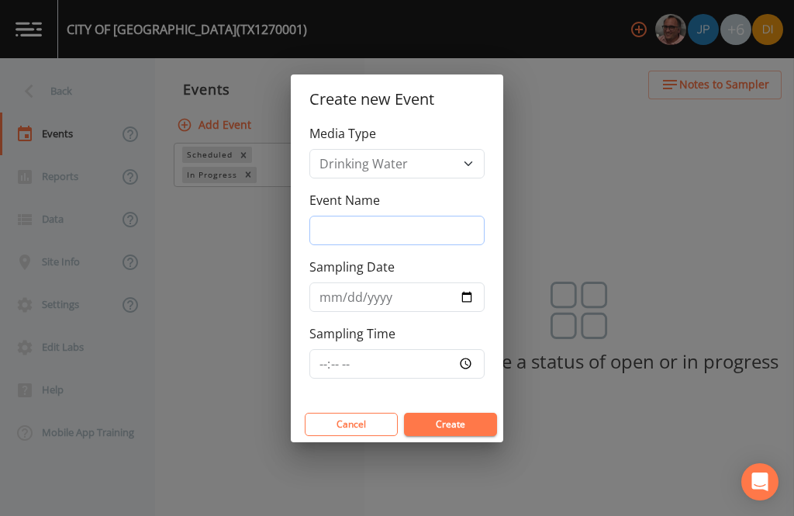
click at [397, 226] on input "Event Name" at bounding box center [396, 230] width 175 height 29
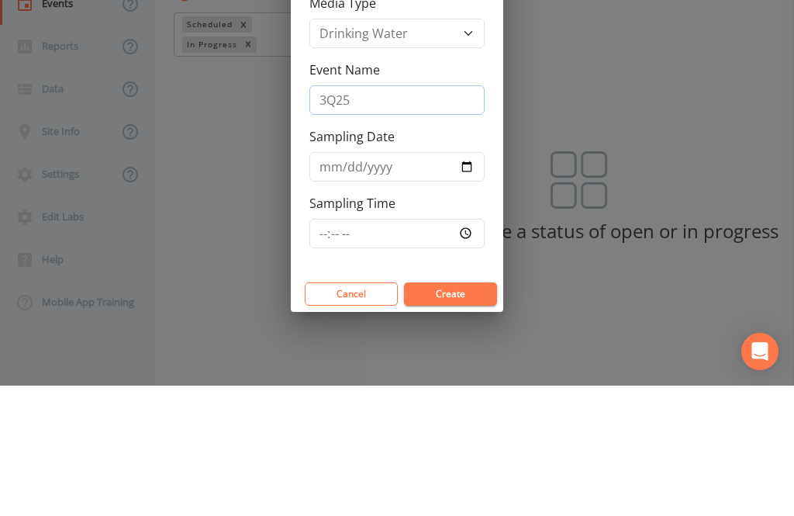
type input "3Q25"
click at [406, 282] on input "Sampling Date" at bounding box center [396, 296] width 175 height 29
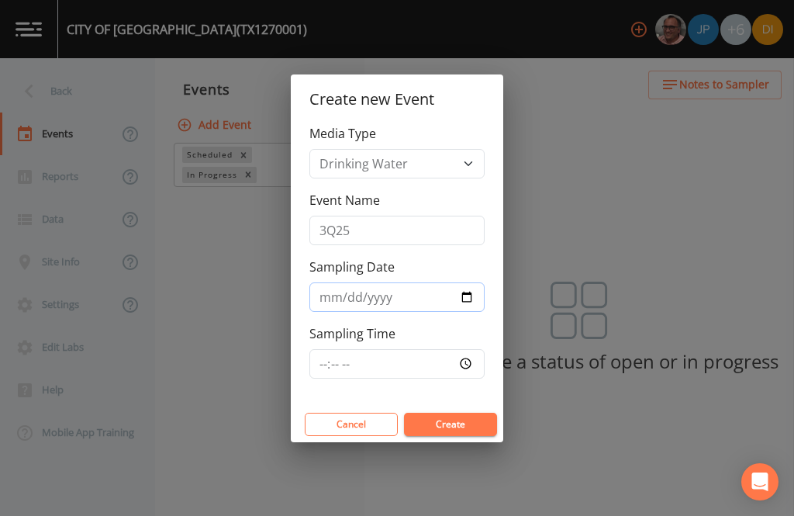
type input "[DATE]"
click at [428, 364] on input "Sampling Time" at bounding box center [396, 363] width 175 height 29
type input "12:00"
click at [471, 418] on button "Create" at bounding box center [450, 424] width 93 height 23
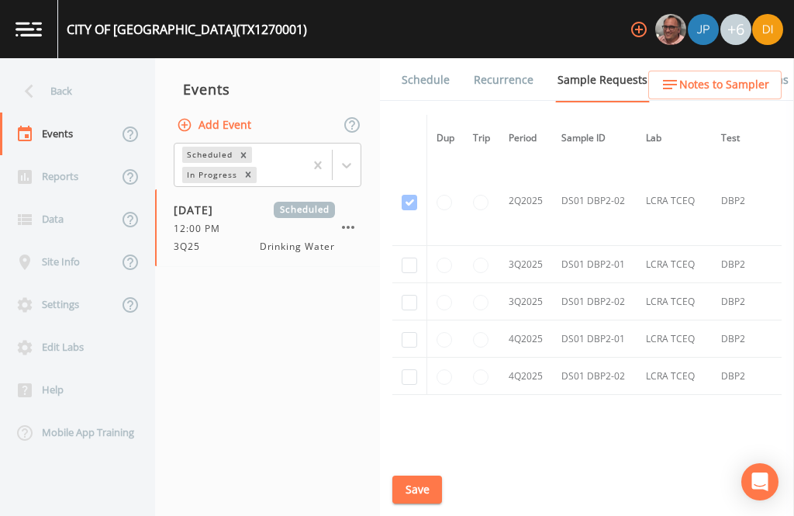
scroll to position [2413, 0]
click at [408, 258] on input "checkbox" at bounding box center [410, 266] width 16 height 16
checkbox input "true"
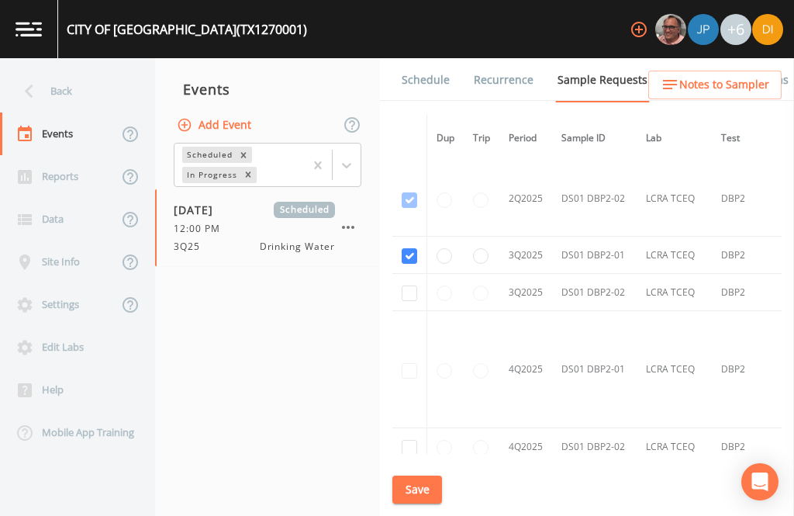
scroll to position [2031, 0]
click at [409, 286] on input "checkbox" at bounding box center [410, 294] width 16 height 16
checkbox input "true"
click at [429, 485] on button "Save" at bounding box center [417, 489] width 50 height 29
click at [416, 491] on button "Save" at bounding box center [417, 489] width 50 height 29
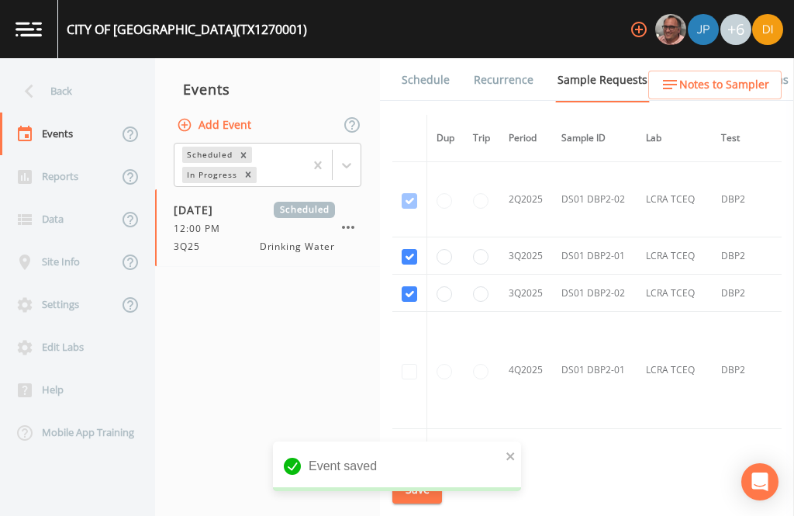
click at [423, 58] on link "Schedule" at bounding box center [425, 79] width 53 height 43
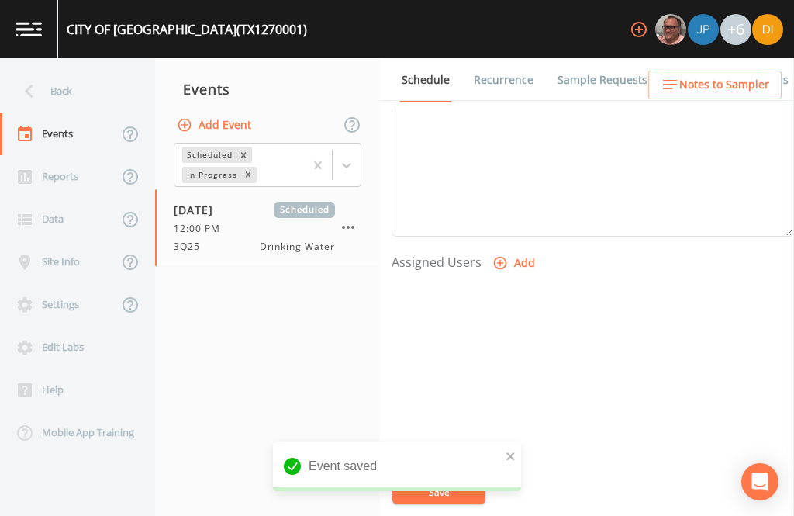
scroll to position [528, 0]
click at [521, 251] on button "Add" at bounding box center [515, 265] width 52 height 29
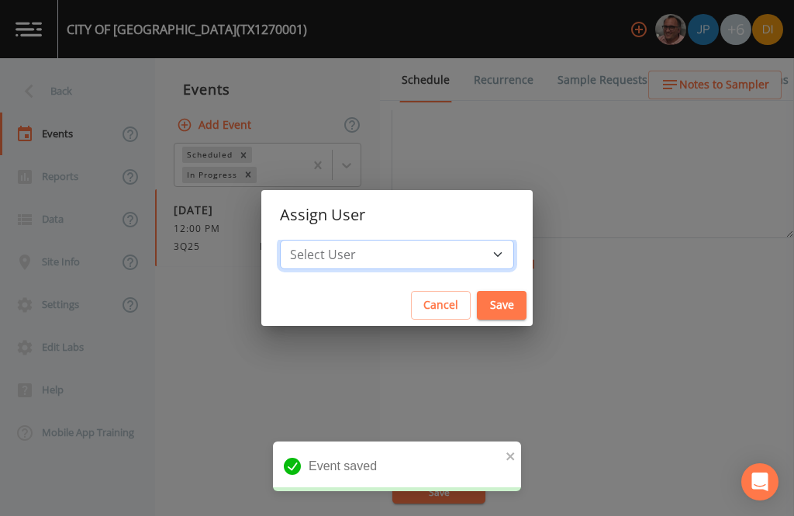
click at [441, 248] on select "Select User [PERSON_NAME] [PERSON_NAME] [PERSON_NAME] [PERSON_NAME] [PERSON_NAM…" at bounding box center [397, 254] width 234 height 29
select select "344ec927-06d4-4db1-b173-80838cd52a46"
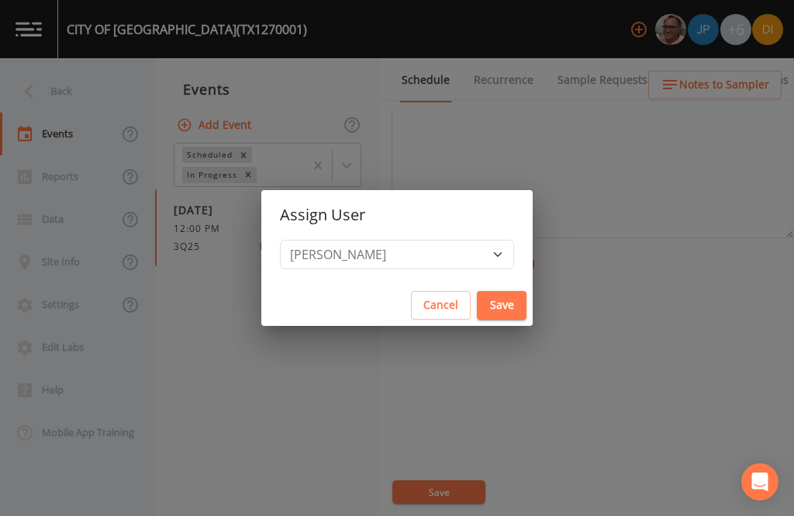
click at [477, 302] on button "Save" at bounding box center [502, 305] width 50 height 29
select select
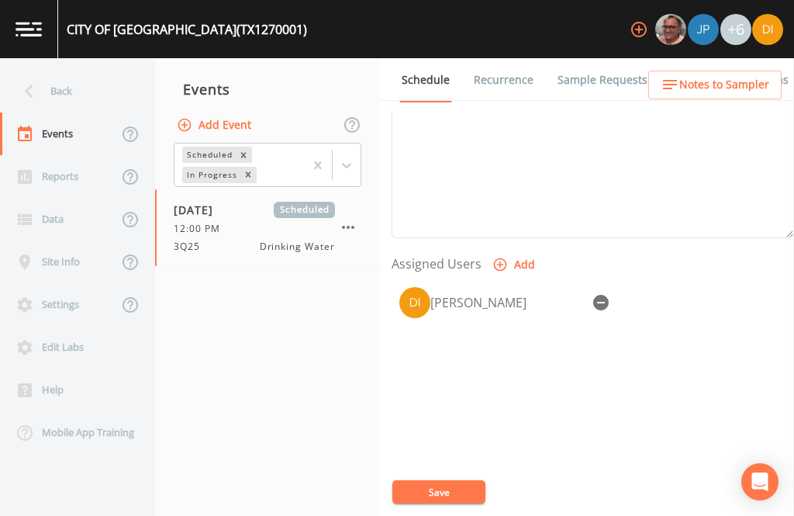
click at [460, 490] on button "Save" at bounding box center [438, 491] width 93 height 23
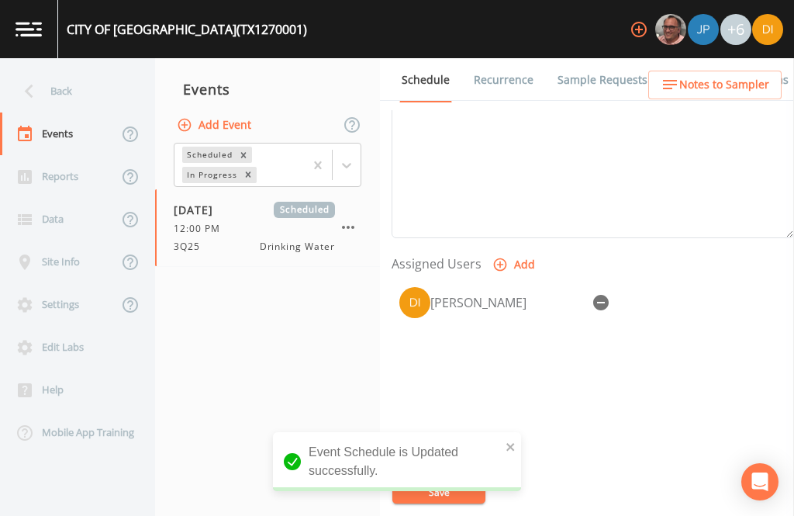
click at [71, 70] on div "Back" at bounding box center [70, 91] width 140 height 43
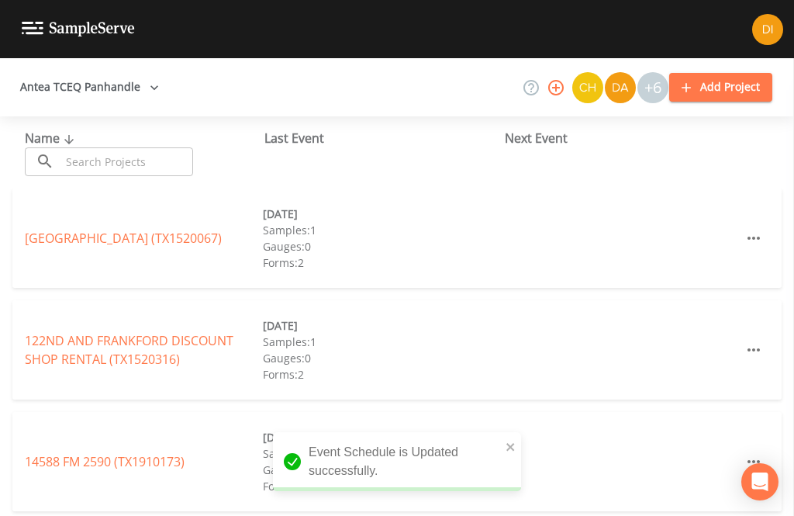
click at [105, 147] on input "text" at bounding box center [126, 161] width 133 height 29
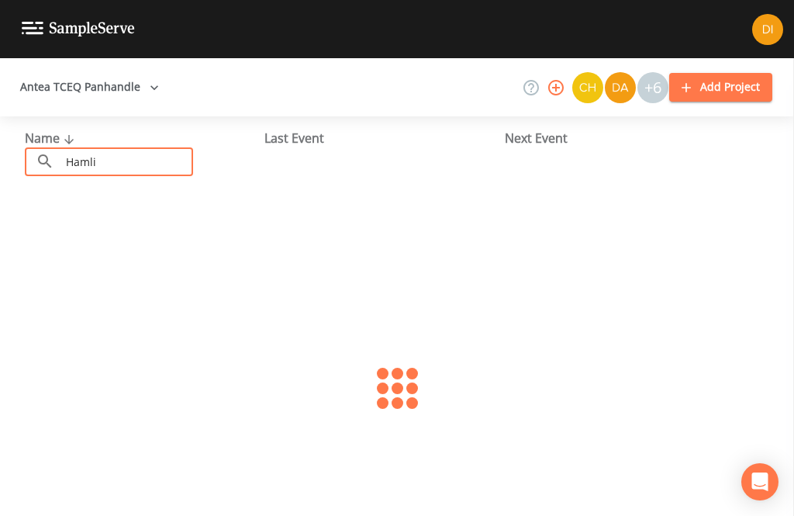
type input "[PERSON_NAME]"
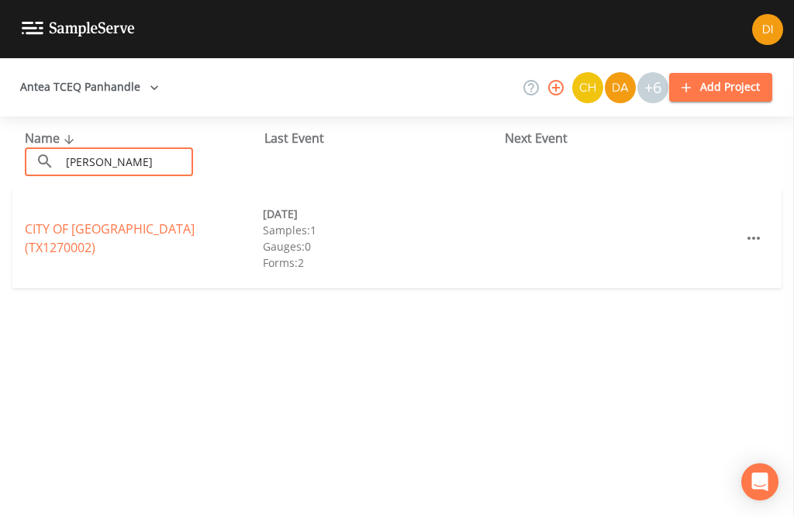
click at [164, 220] on link "CITY OF [GEOGRAPHIC_DATA] (TX1270002)" at bounding box center [110, 238] width 170 height 36
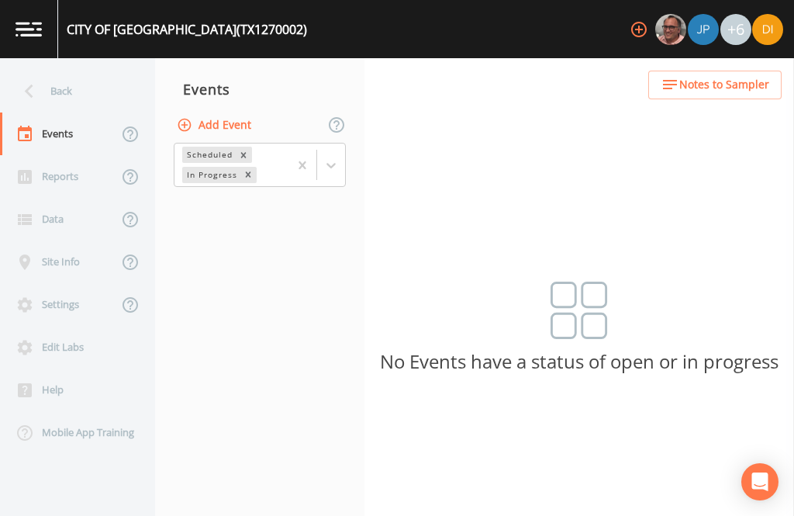
click at [247, 111] on button "Add Event" at bounding box center [216, 125] width 84 height 29
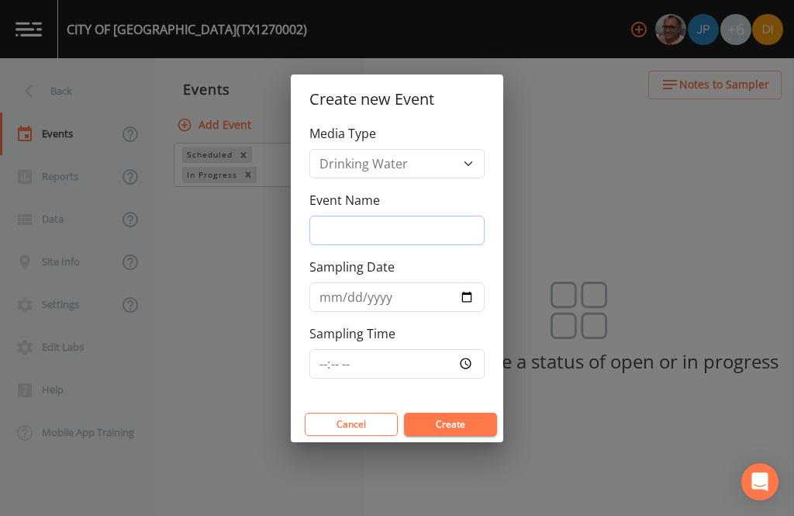
click at [420, 219] on input "Event Name" at bounding box center [396, 230] width 175 height 29
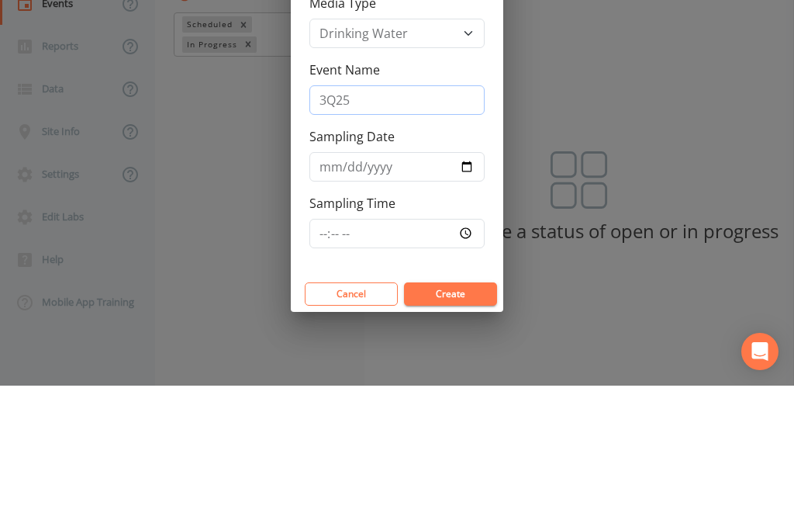
type input "3Q25"
click at [425, 282] on input "Sampling Date" at bounding box center [396, 296] width 175 height 29
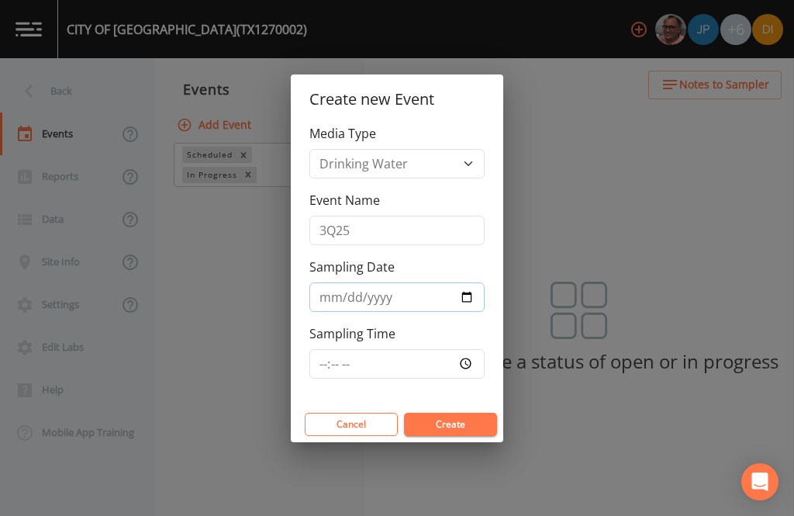
type input "[DATE]"
click at [428, 355] on input "Sampling Time" at bounding box center [396, 363] width 175 height 29
type input "12:30"
click at [466, 427] on button "Create" at bounding box center [450, 424] width 93 height 23
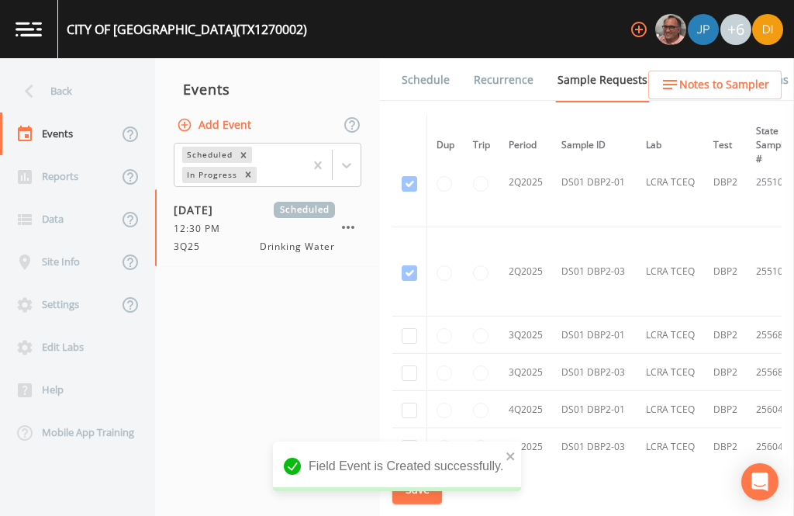
scroll to position [1106, 0]
click at [414, 368] on input "checkbox" at bounding box center [410, 376] width 16 height 16
checkbox input "true"
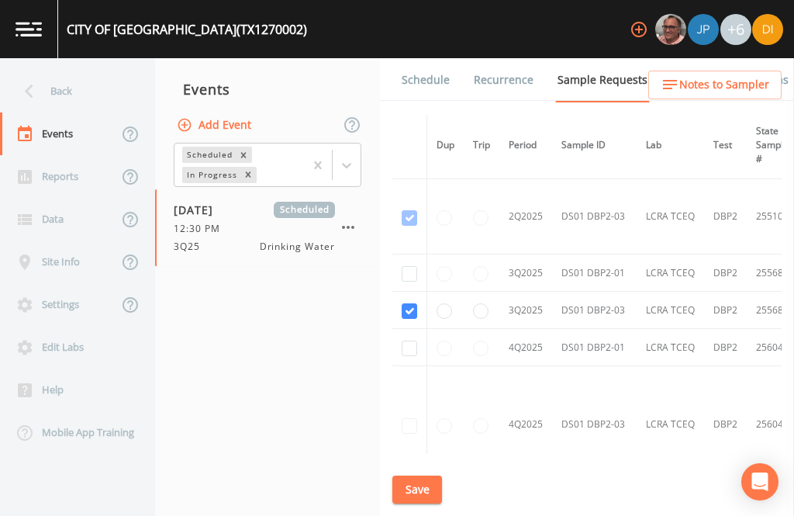
scroll to position [973, 0]
click at [409, 268] on input "checkbox" at bounding box center [410, 276] width 16 height 16
checkbox input "true"
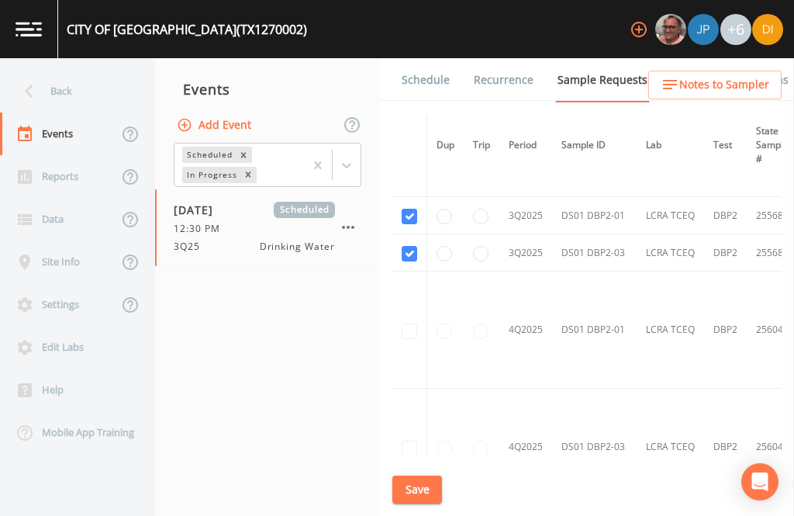
scroll to position [1032, 0]
click at [426, 482] on button "Save" at bounding box center [417, 489] width 50 height 29
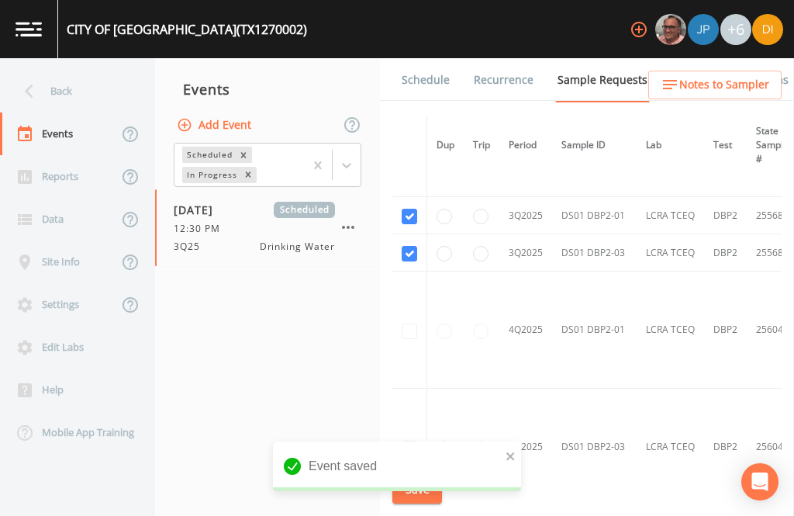
click at [424, 58] on link "Schedule" at bounding box center [425, 79] width 53 height 43
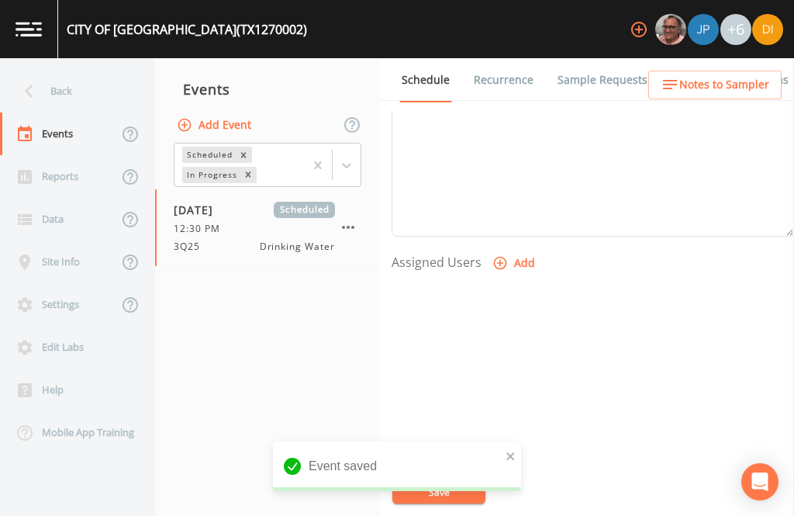
scroll to position [528, 0]
click at [515, 251] on button "Add" at bounding box center [515, 265] width 52 height 29
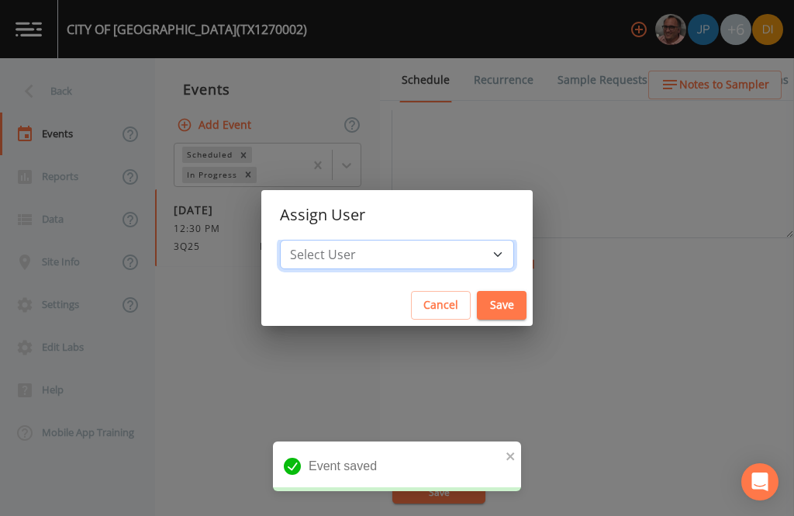
click at [438, 255] on select "Select User [PERSON_NAME] [PERSON_NAME] [PERSON_NAME] [PERSON_NAME] [PERSON_NAM…" at bounding box center [397, 254] width 234 height 29
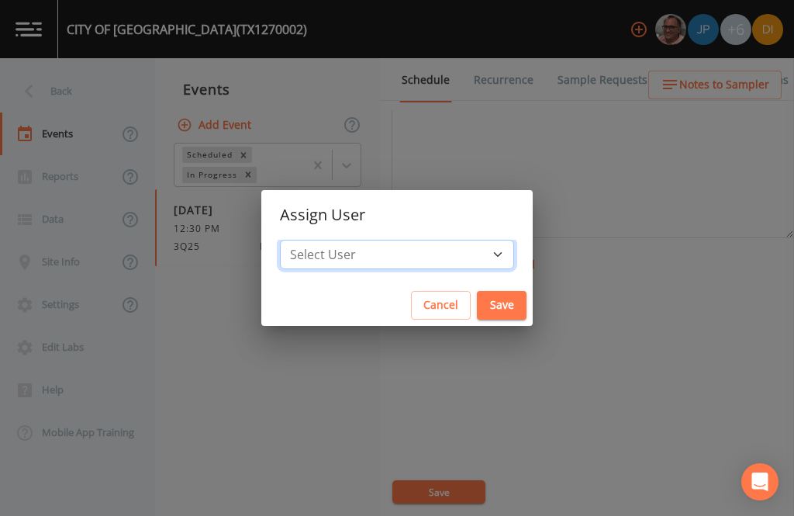
select select "344ec927-06d4-4db1-b173-80838cd52a46"
click at [477, 309] on button "Save" at bounding box center [502, 305] width 50 height 29
select select
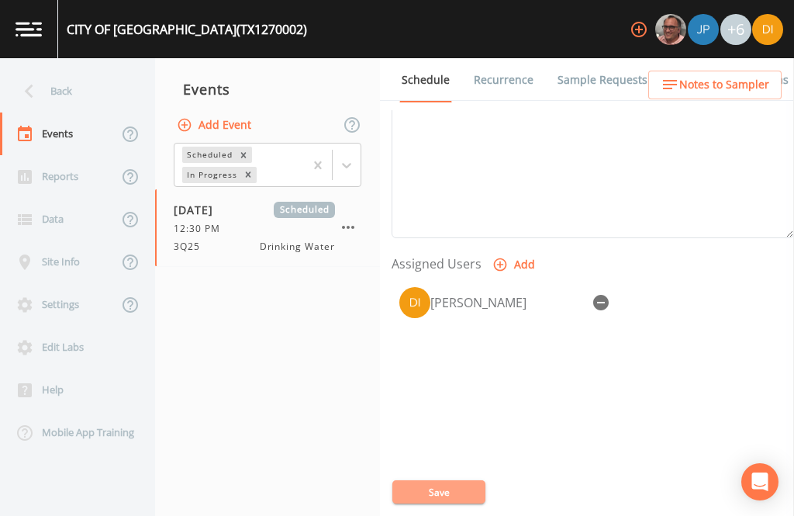
click at [465, 495] on button "Save" at bounding box center [438, 491] width 93 height 23
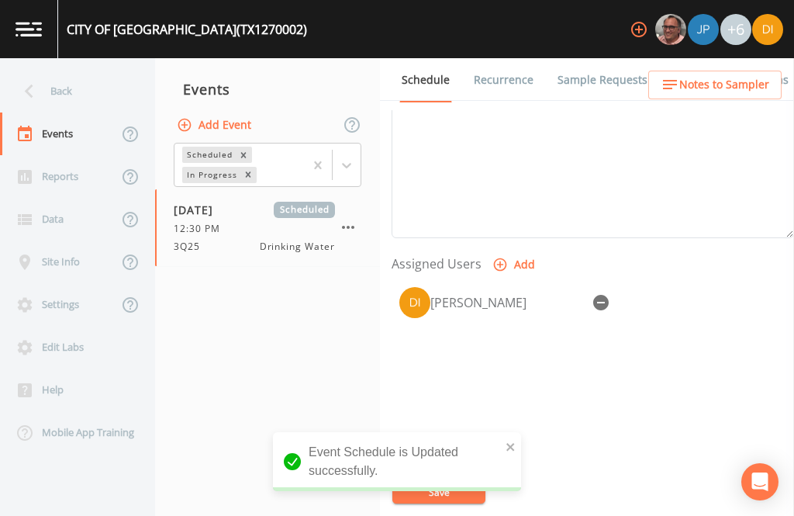
click at [73, 70] on div "Back" at bounding box center [70, 91] width 140 height 43
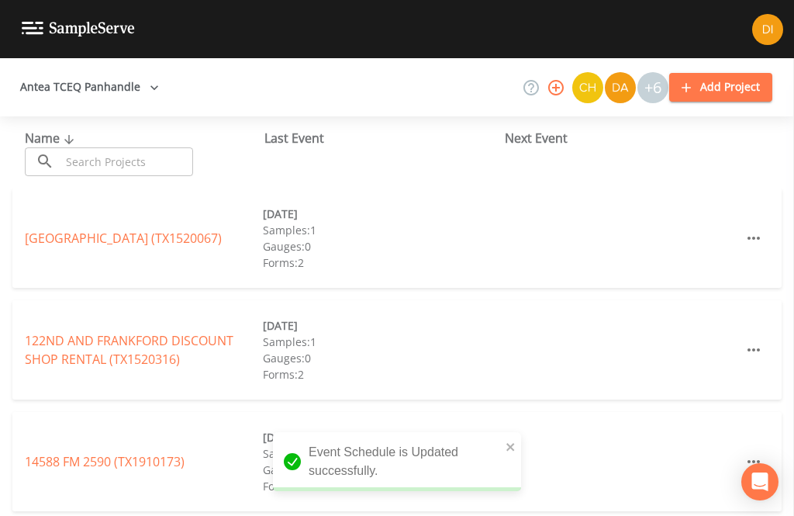
click at [162, 147] on input "text" at bounding box center [126, 161] width 133 height 29
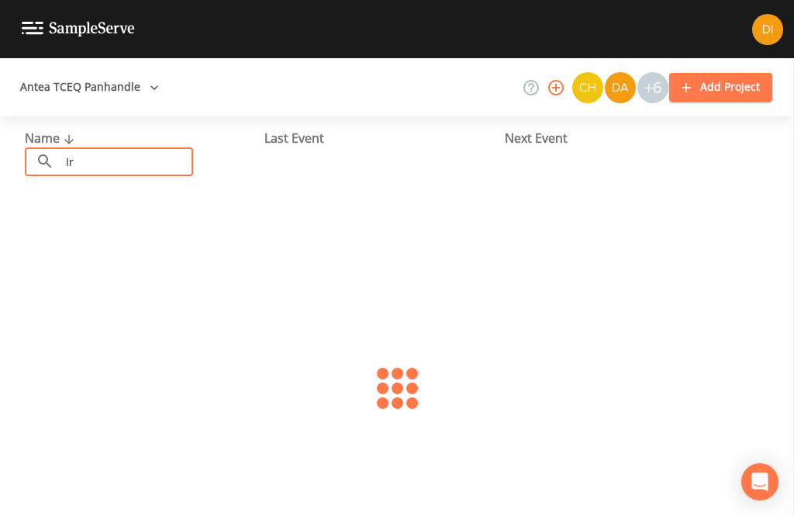
type input "[PERSON_NAME]"
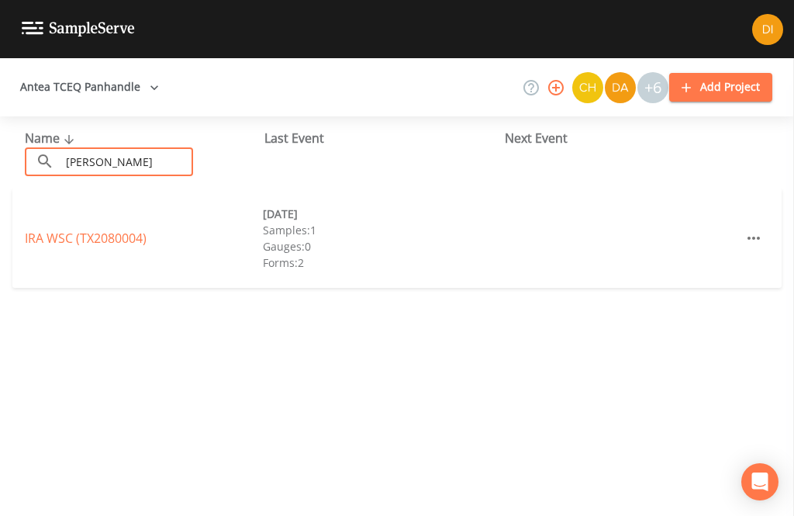
click at [131, 230] on link "IRA WSC (TX2080004)" at bounding box center [86, 238] width 122 height 17
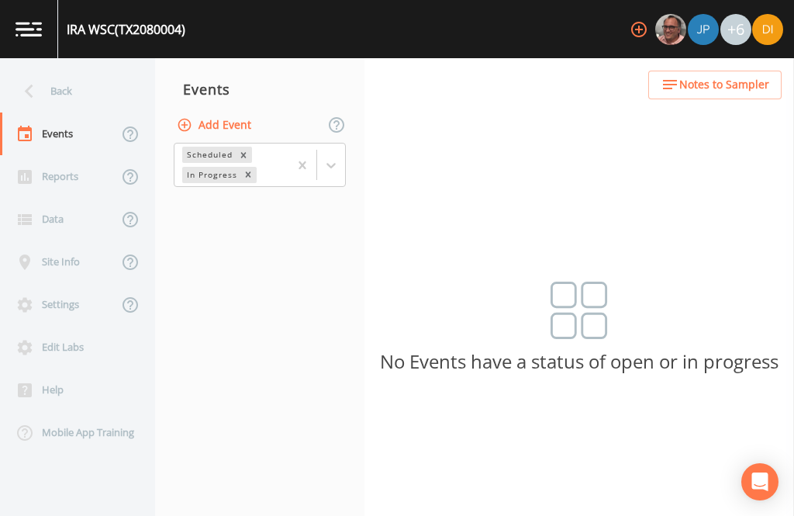
click at [244, 111] on button "Add Event" at bounding box center [216, 125] width 84 height 29
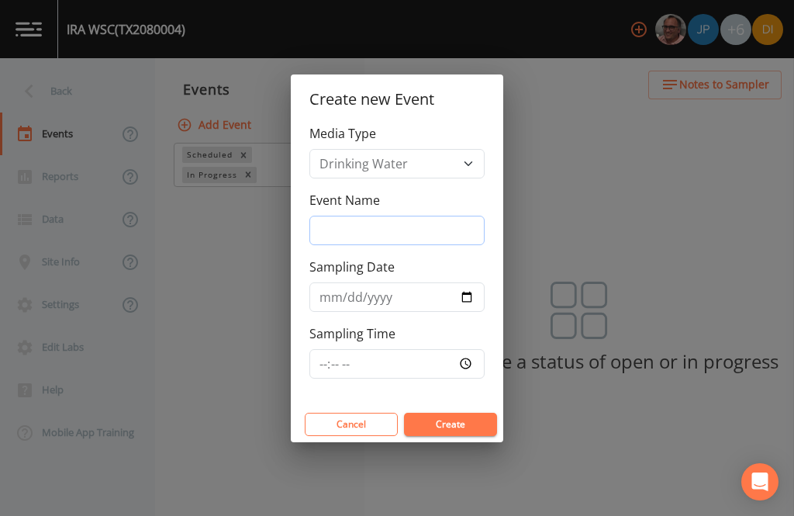
click at [410, 216] on input "Event Name" at bounding box center [396, 230] width 175 height 29
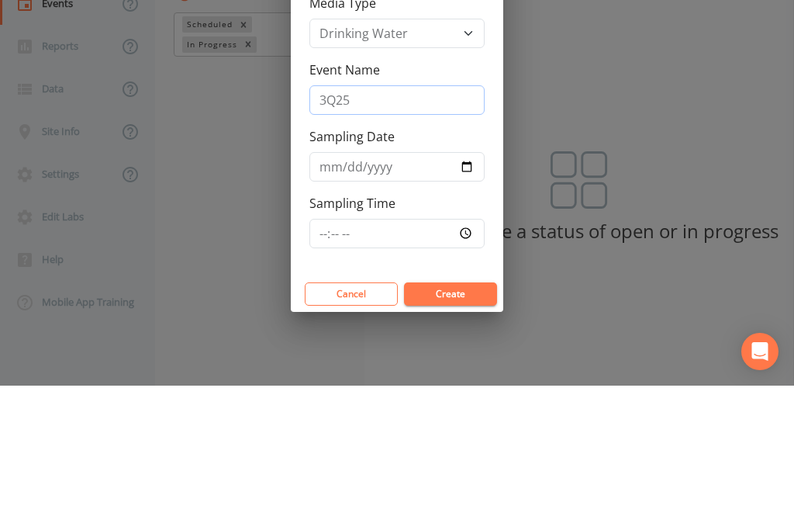
type input "3Q25"
click at [420, 282] on input "Sampling Date" at bounding box center [396, 296] width 175 height 29
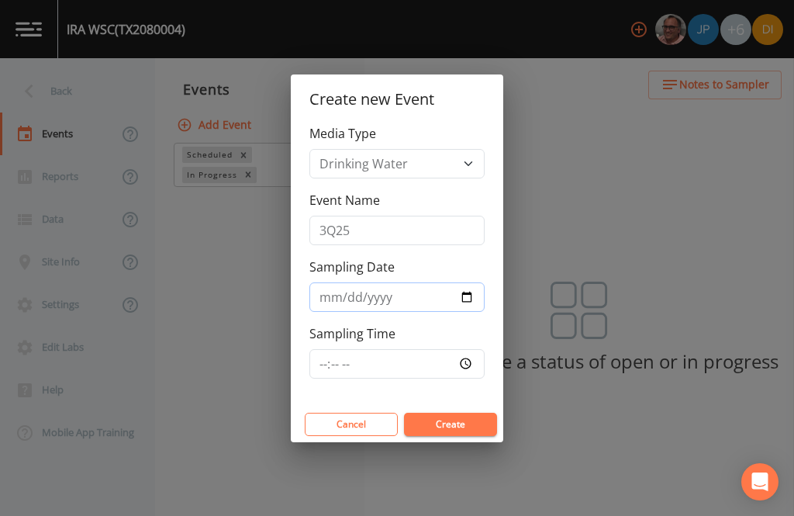
type input "[DATE]"
click at [435, 358] on input "Sampling Time" at bounding box center [396, 363] width 175 height 29
type input "14:00"
click at [475, 429] on button "Create" at bounding box center [450, 424] width 93 height 23
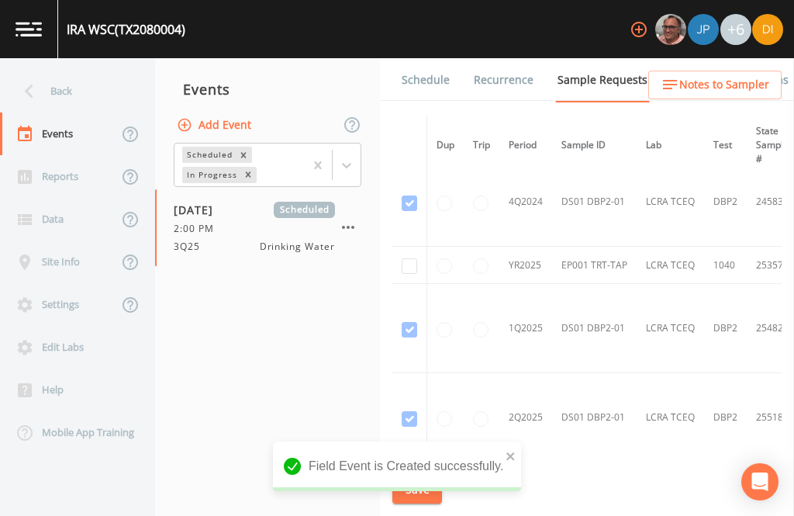
scroll to position [375, 0]
click at [407, 259] on input "checkbox" at bounding box center [410, 267] width 16 height 16
checkbox input "true"
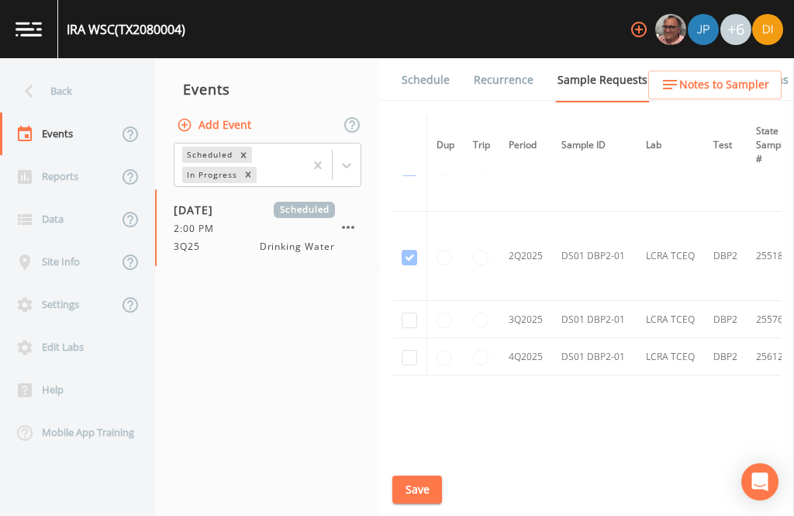
scroll to position [535, 0]
click at [411, 314] on input "checkbox" at bounding box center [410, 322] width 16 height 16
checkbox input "true"
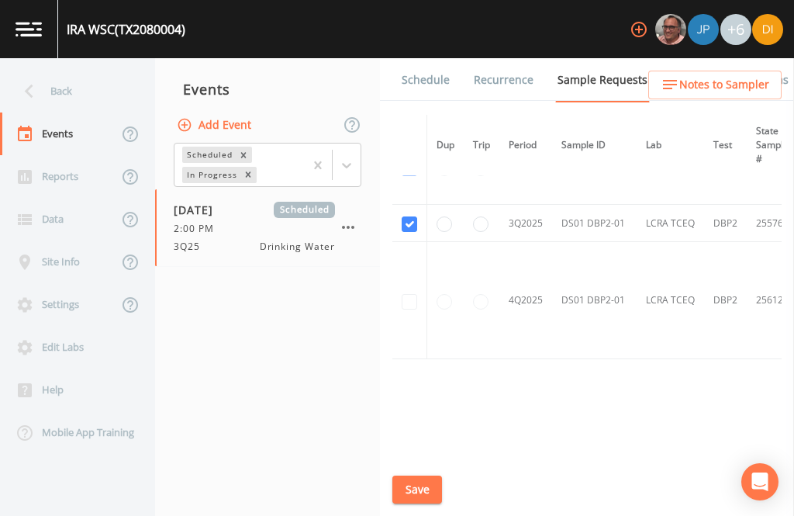
click at [423, 493] on button "Save" at bounding box center [417, 489] width 50 height 29
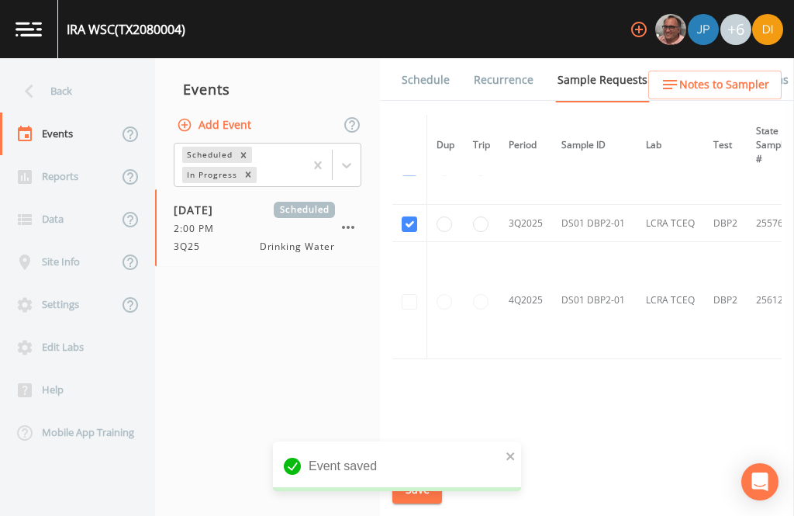
click at [429, 58] on link "Schedule" at bounding box center [425, 79] width 53 height 43
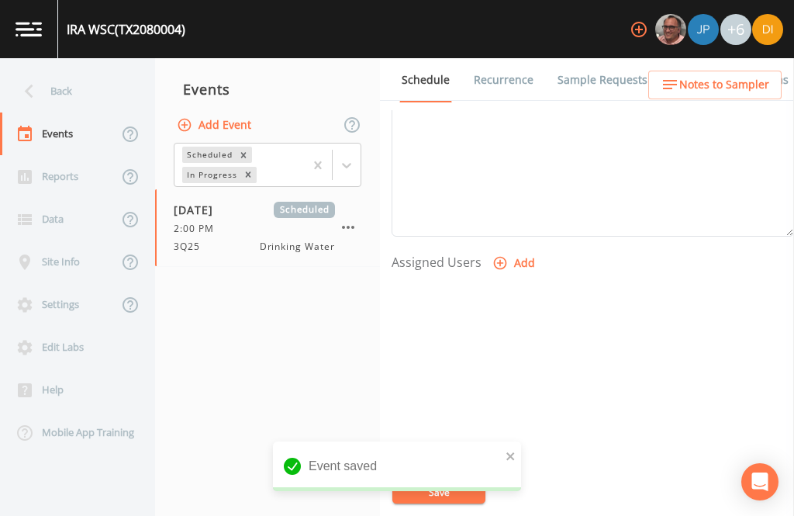
scroll to position [528, 0]
click at [513, 251] on button "Add" at bounding box center [515, 265] width 52 height 29
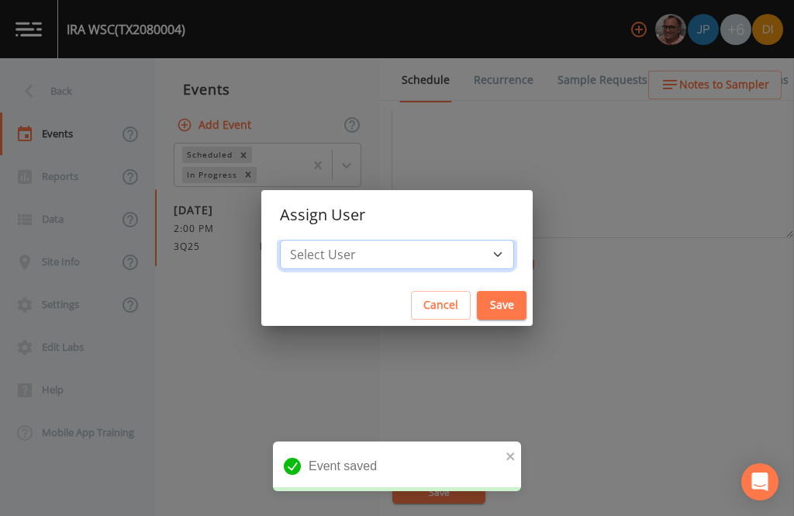
click at [438, 260] on select "Select User [PERSON_NAME] [PERSON_NAME] [PERSON_NAME] [PERSON_NAME] [PERSON_NAM…" at bounding box center [397, 254] width 234 height 29
select select "344ec927-06d4-4db1-b173-80838cd52a46"
click at [477, 302] on button "Save" at bounding box center [502, 305] width 50 height 29
select select
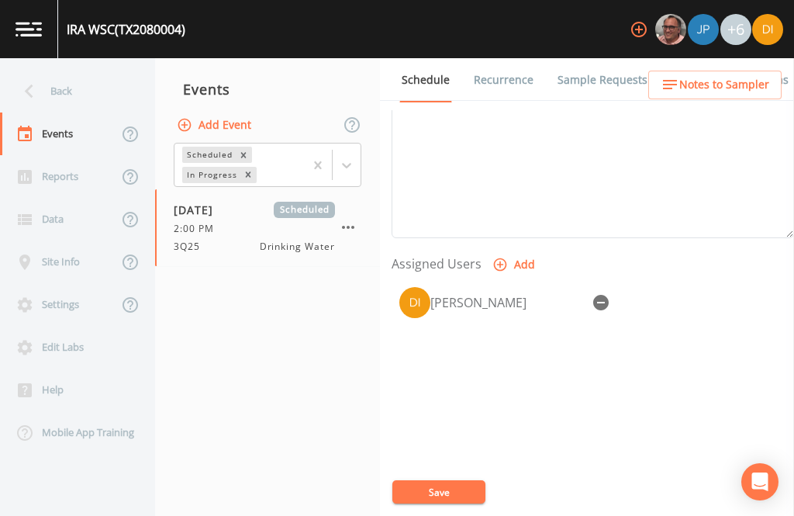
click at [456, 492] on button "Save" at bounding box center [438, 491] width 93 height 23
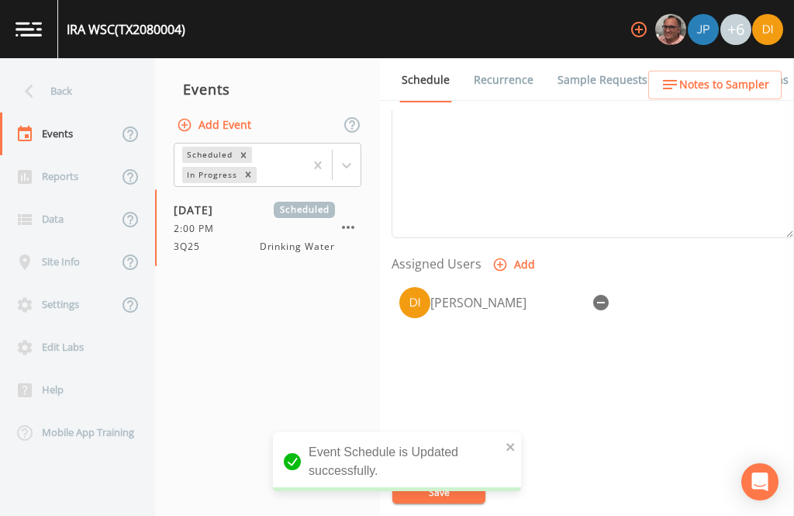
click at [95, 70] on div "Back" at bounding box center [70, 91] width 140 height 43
